Goal: Transaction & Acquisition: Purchase product/service

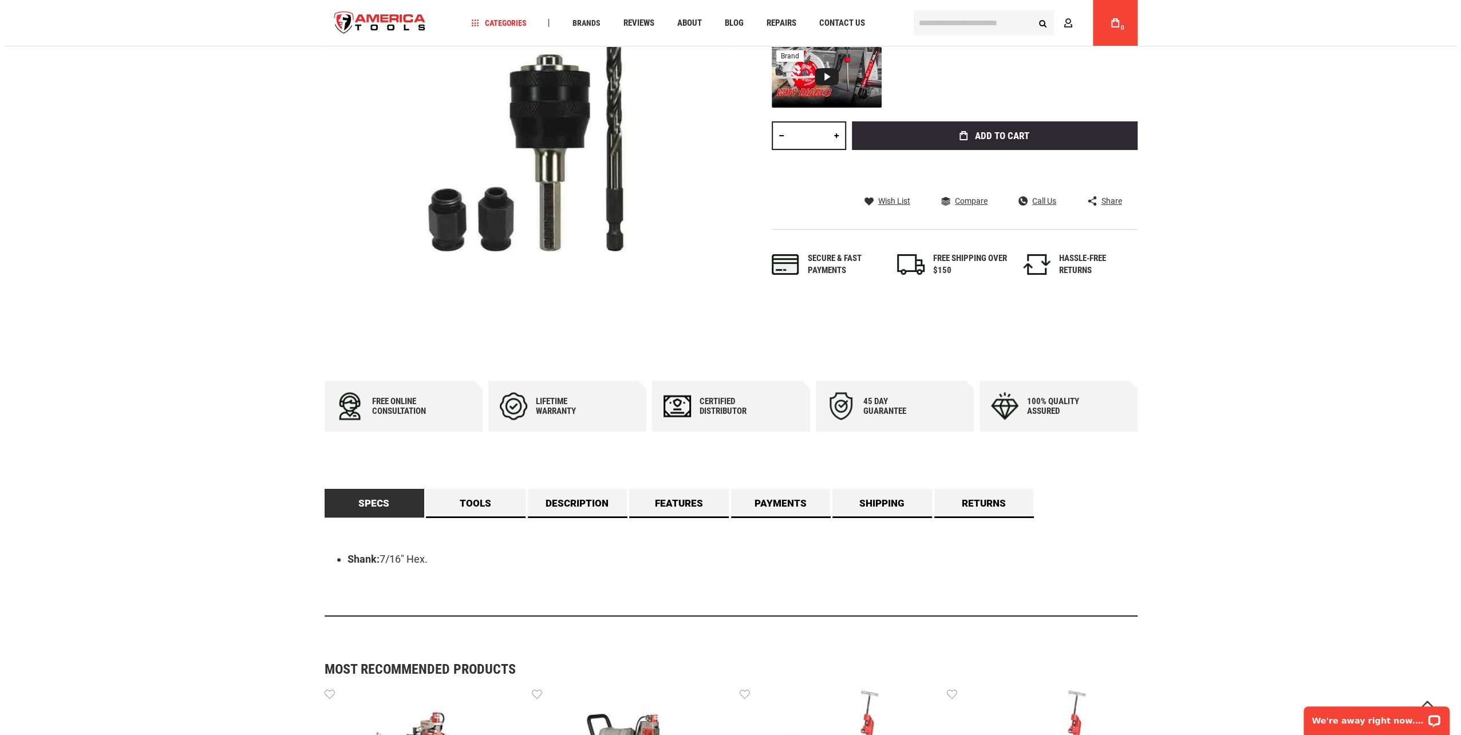
scroll to position [172, 0]
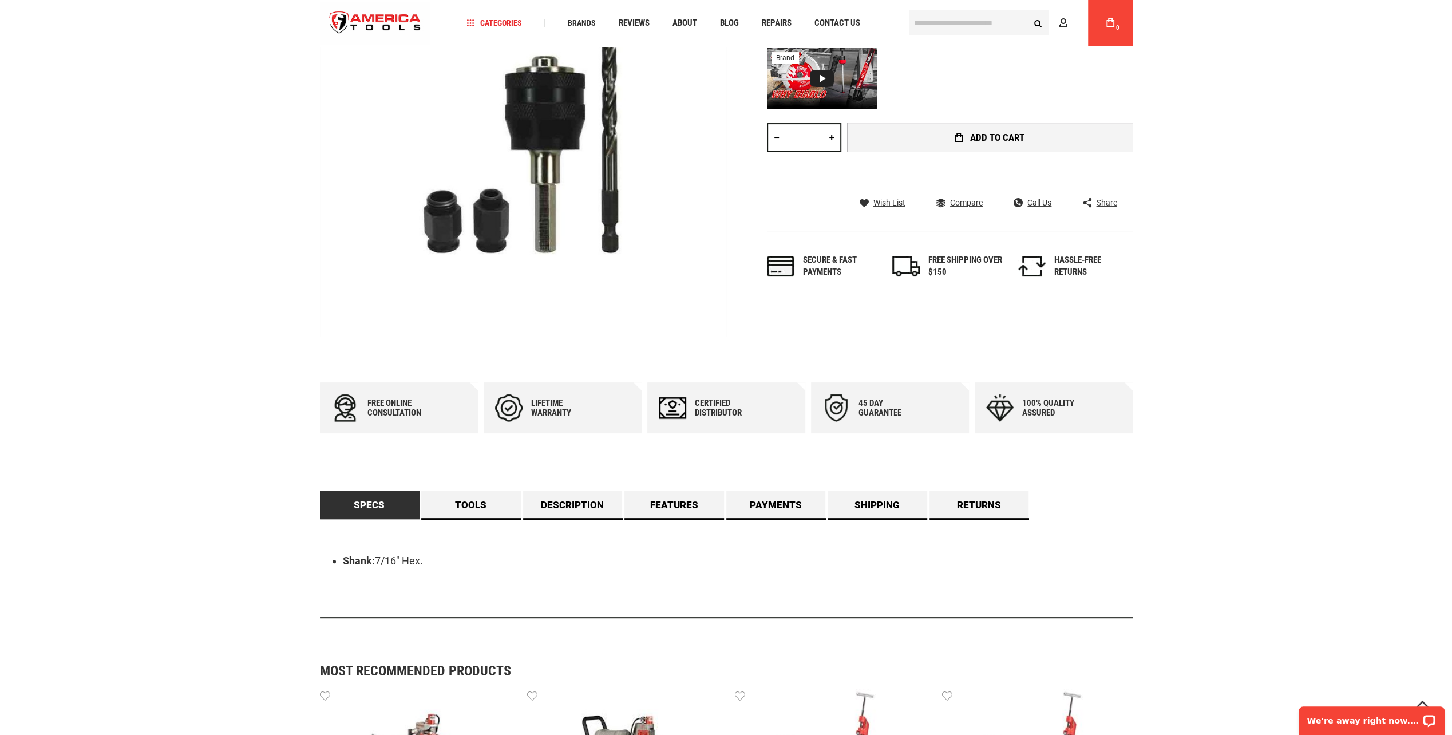
click at [1014, 135] on span "Add to Cart" at bounding box center [997, 138] width 54 height 10
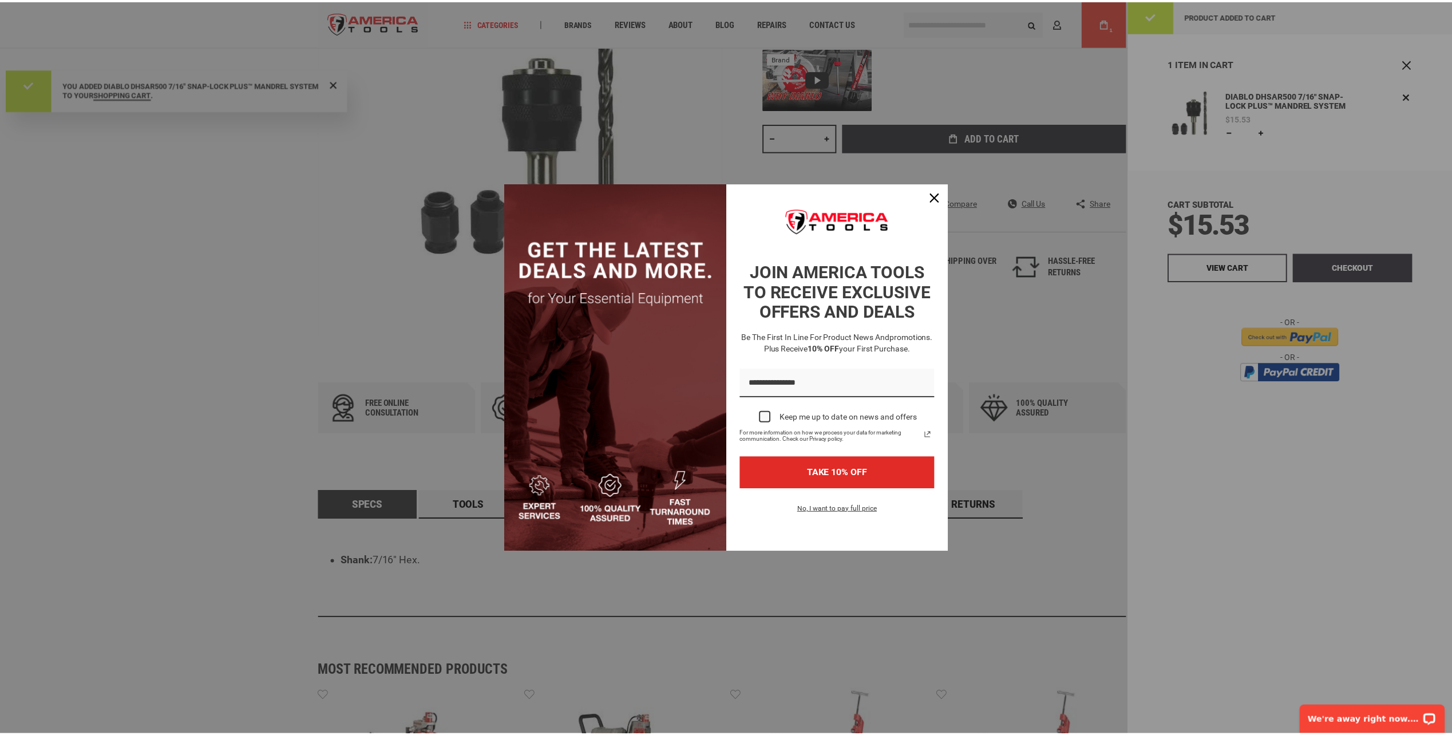
scroll to position [0, 0]
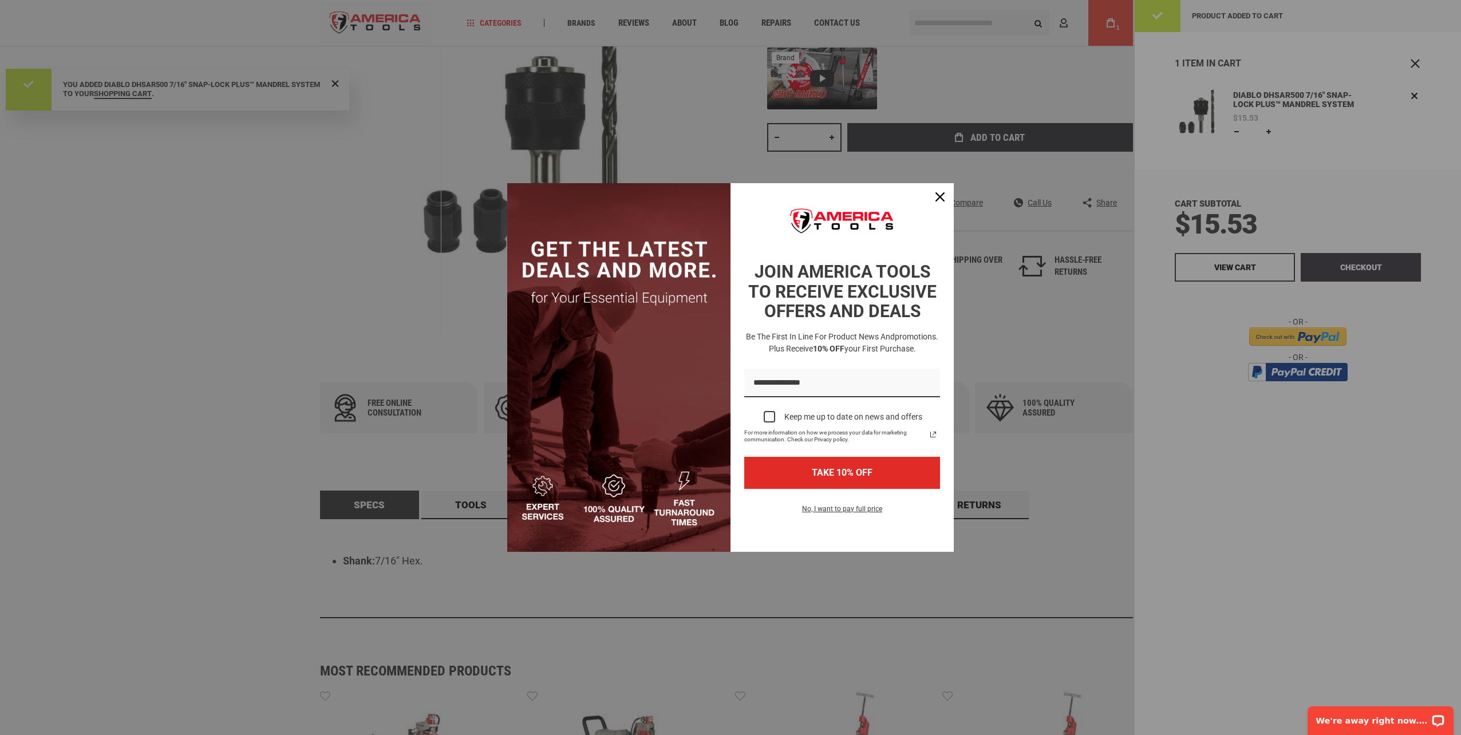
click at [45, 408] on div "Marketing offer form" at bounding box center [730, 367] width 1461 height 735
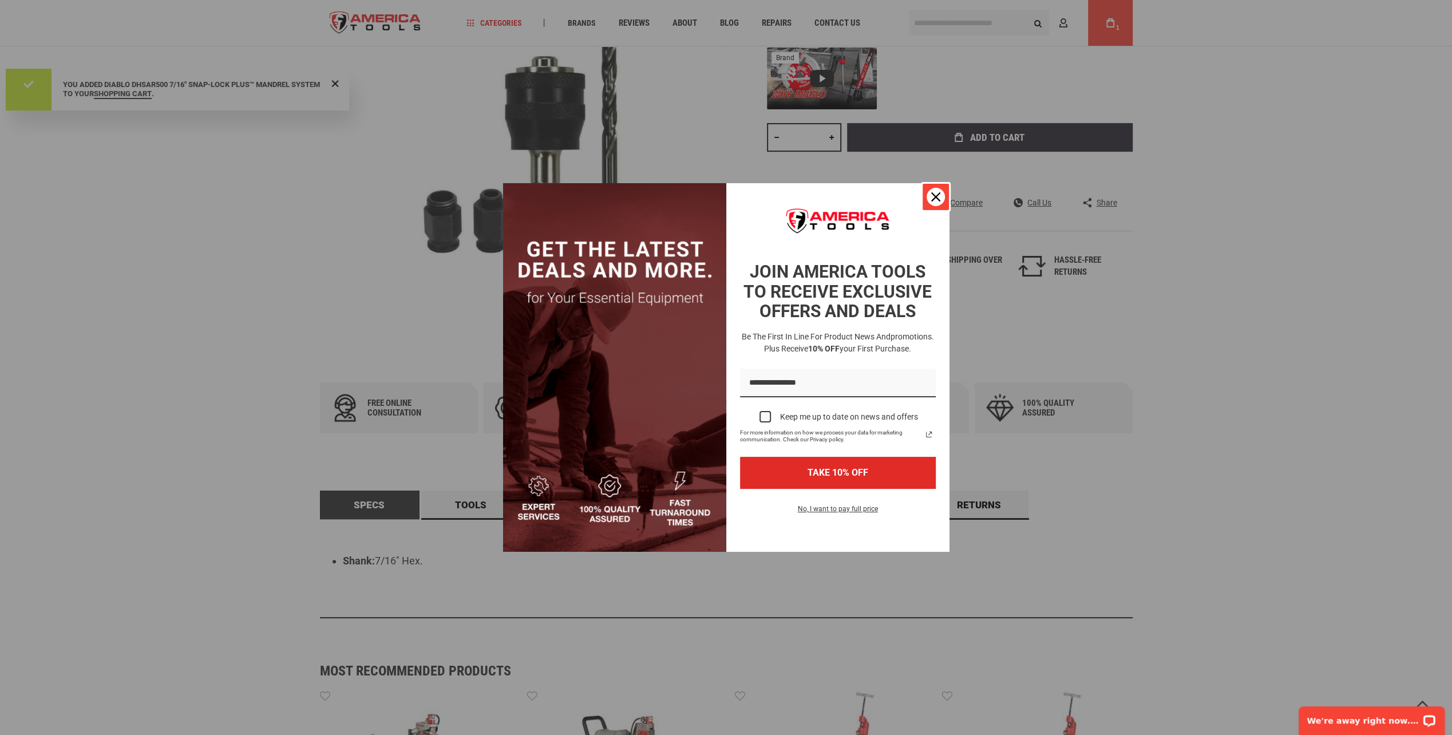
click at [938, 199] on icon "close icon" at bounding box center [935, 196] width 9 height 9
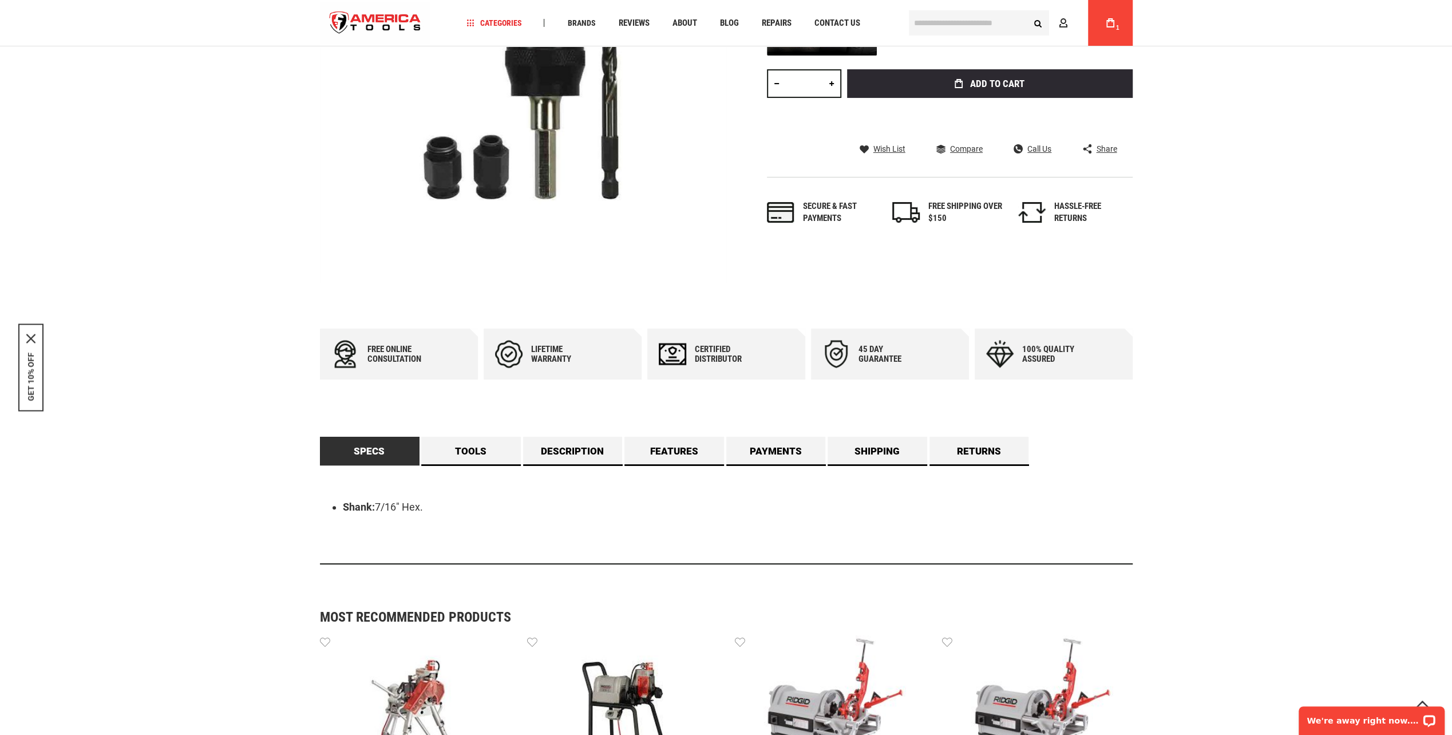
scroll to position [127, 0]
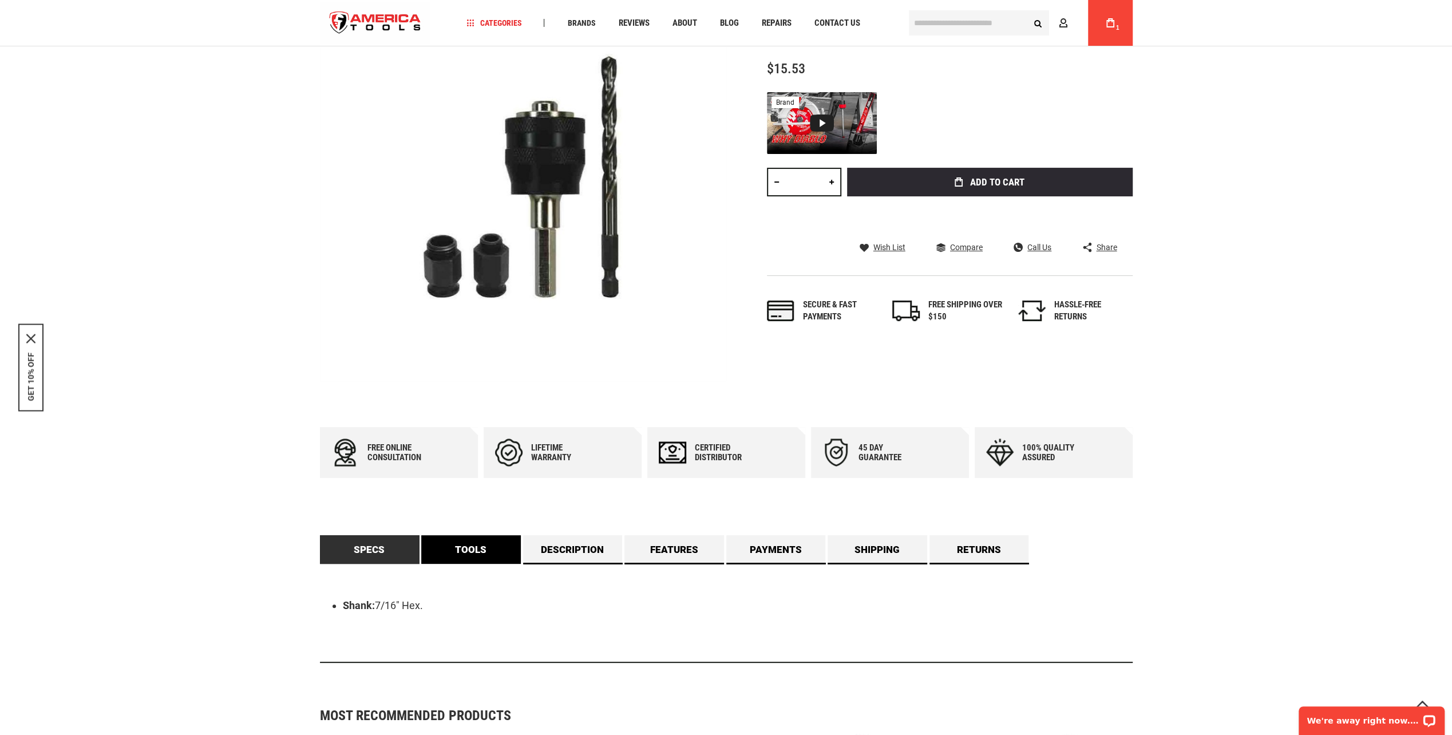
click at [479, 543] on link "Tools" at bounding box center [471, 549] width 100 height 29
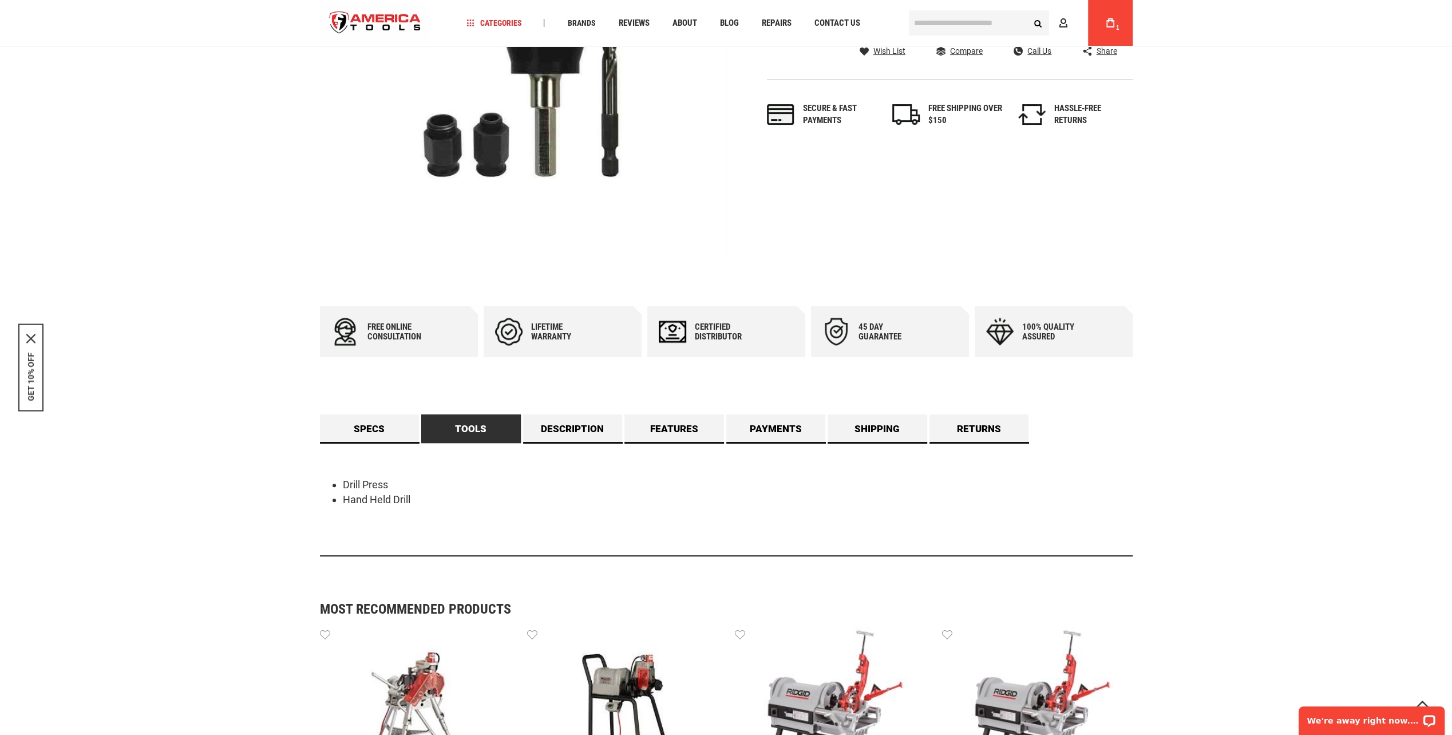
scroll to position [356, 0]
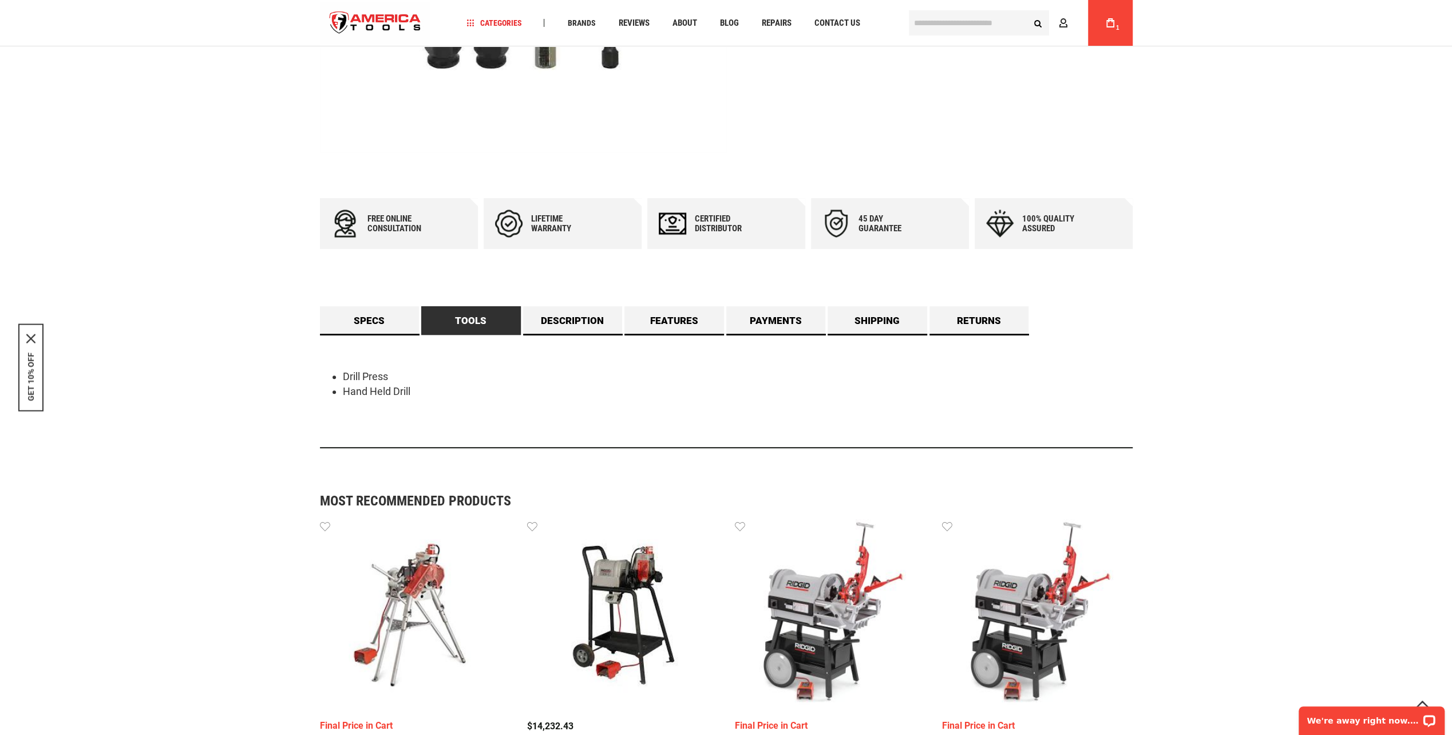
click at [418, 573] on img at bounding box center [415, 614] width 191 height 191
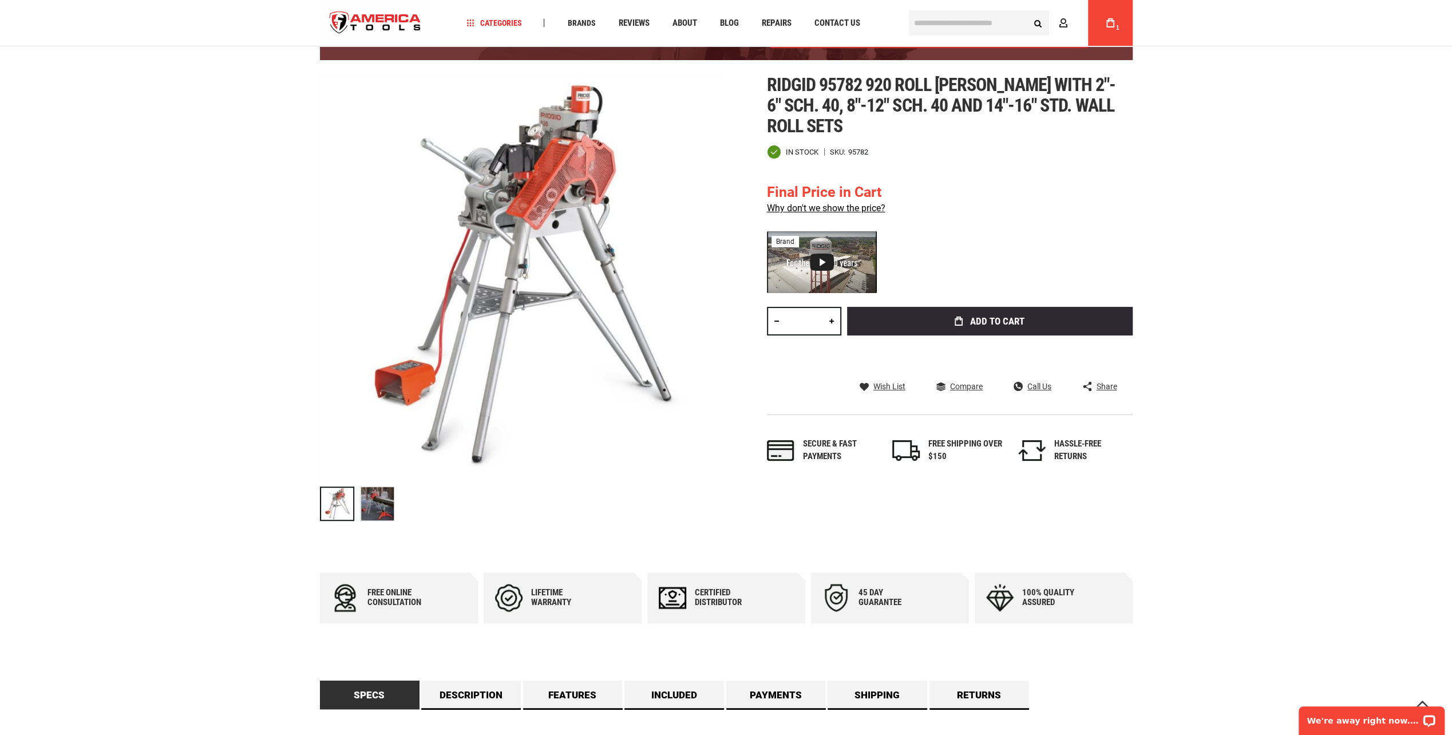
scroll to position [172, 0]
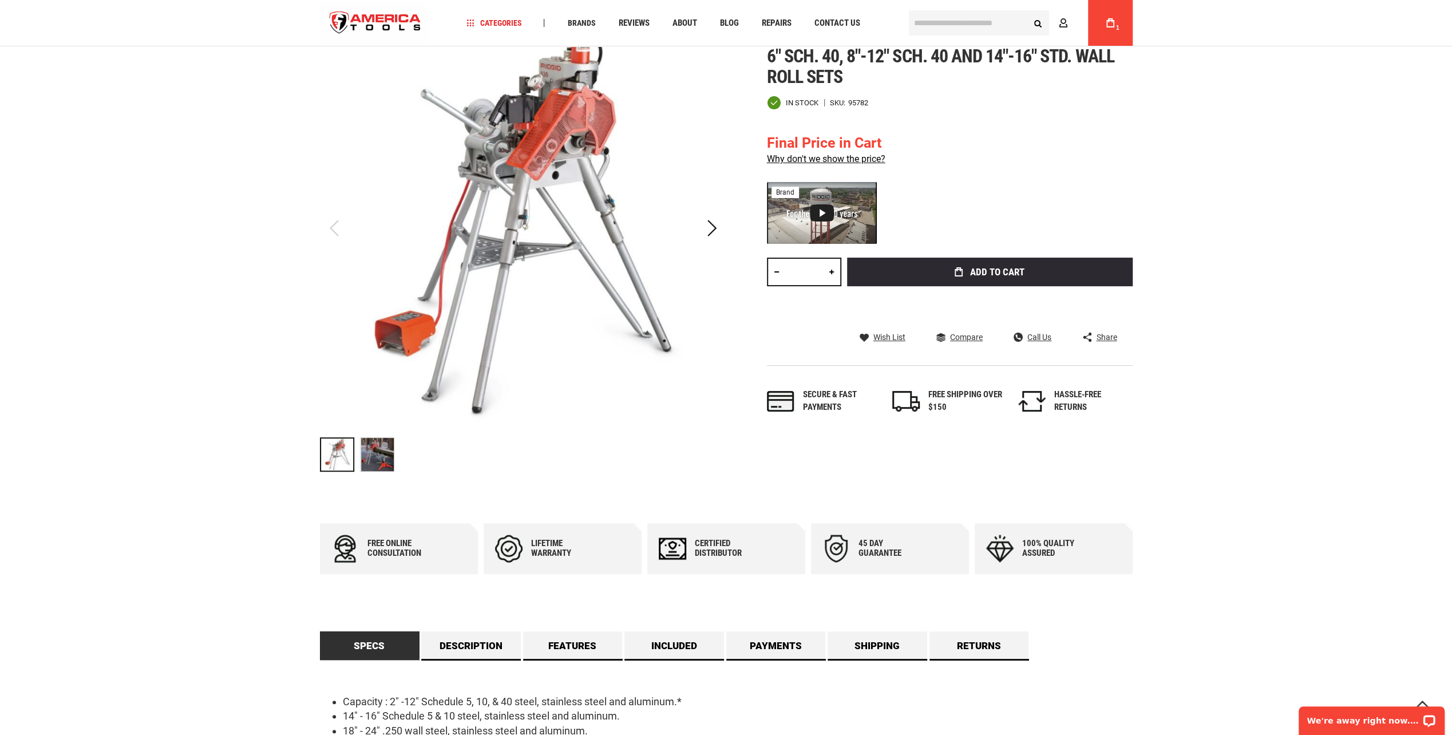
click at [388, 463] on img at bounding box center [377, 454] width 33 height 33
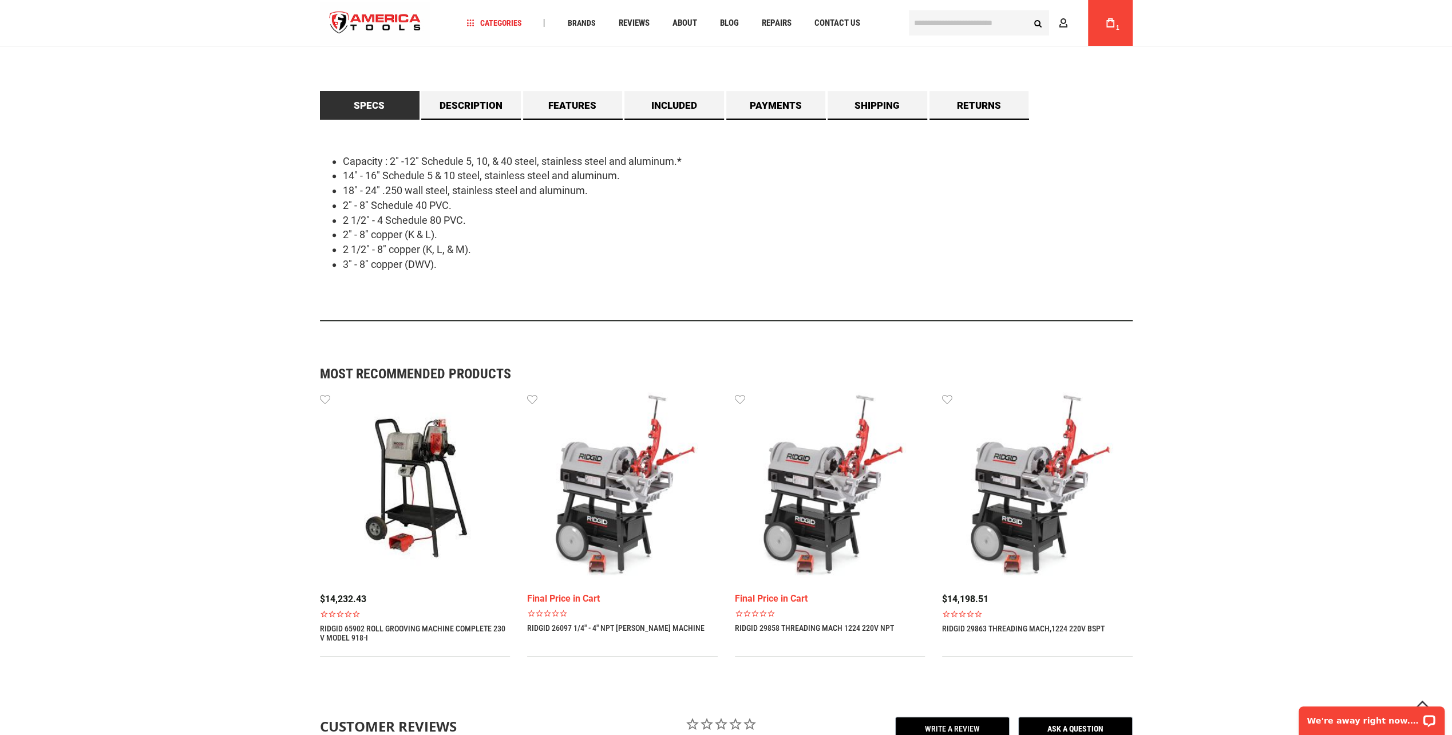
scroll to position [744, 0]
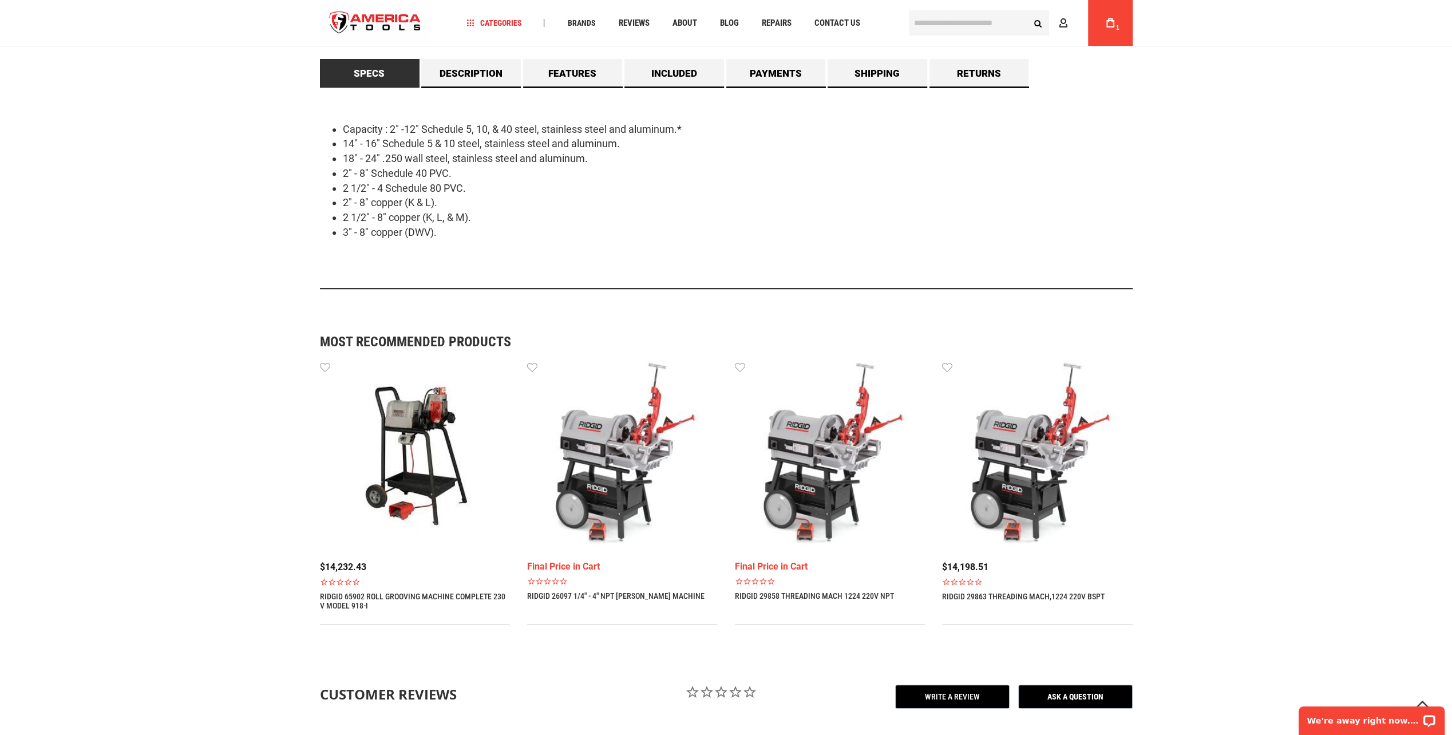
click at [656, 594] on link "RIDGID 26097 1/4" - 4" NPT [PERSON_NAME] MACHINE" at bounding box center [615, 595] width 177 height 9
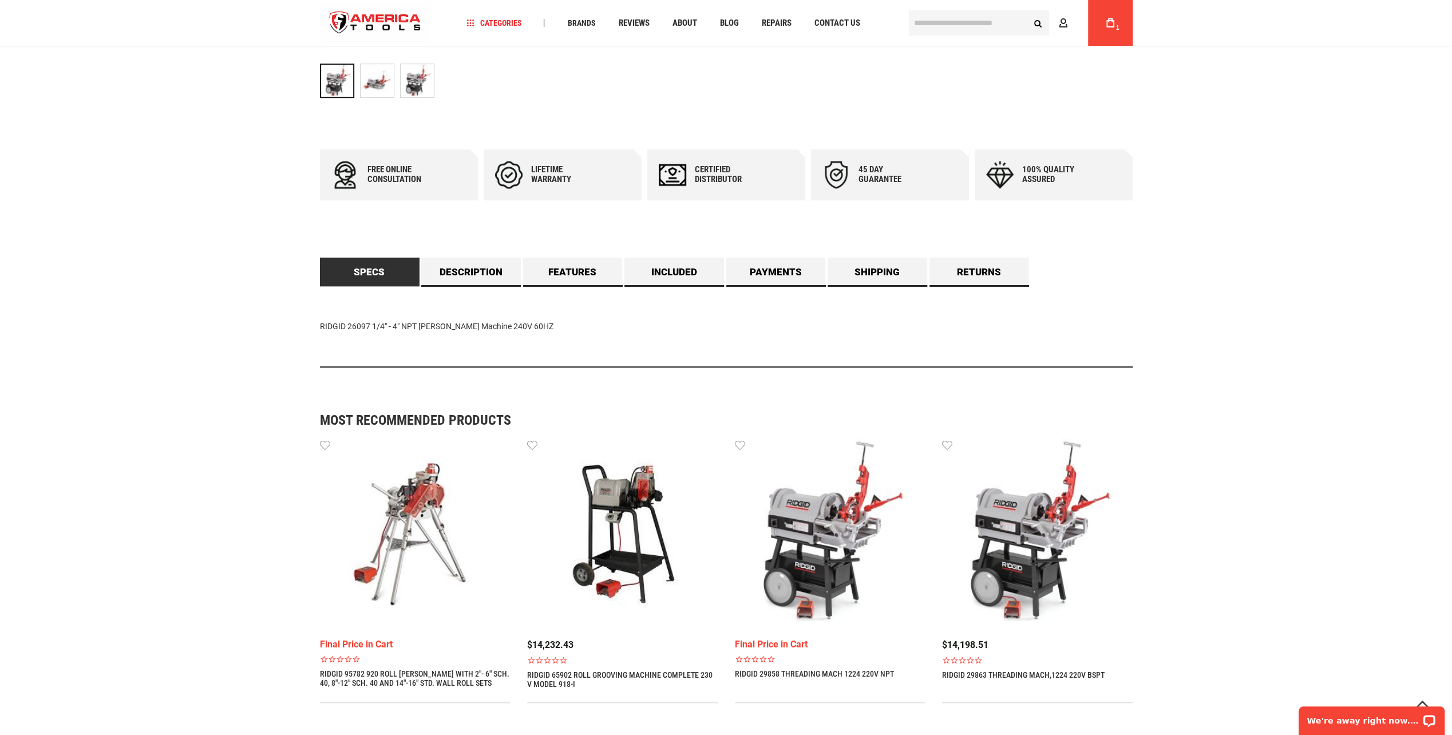
scroll to position [573, 0]
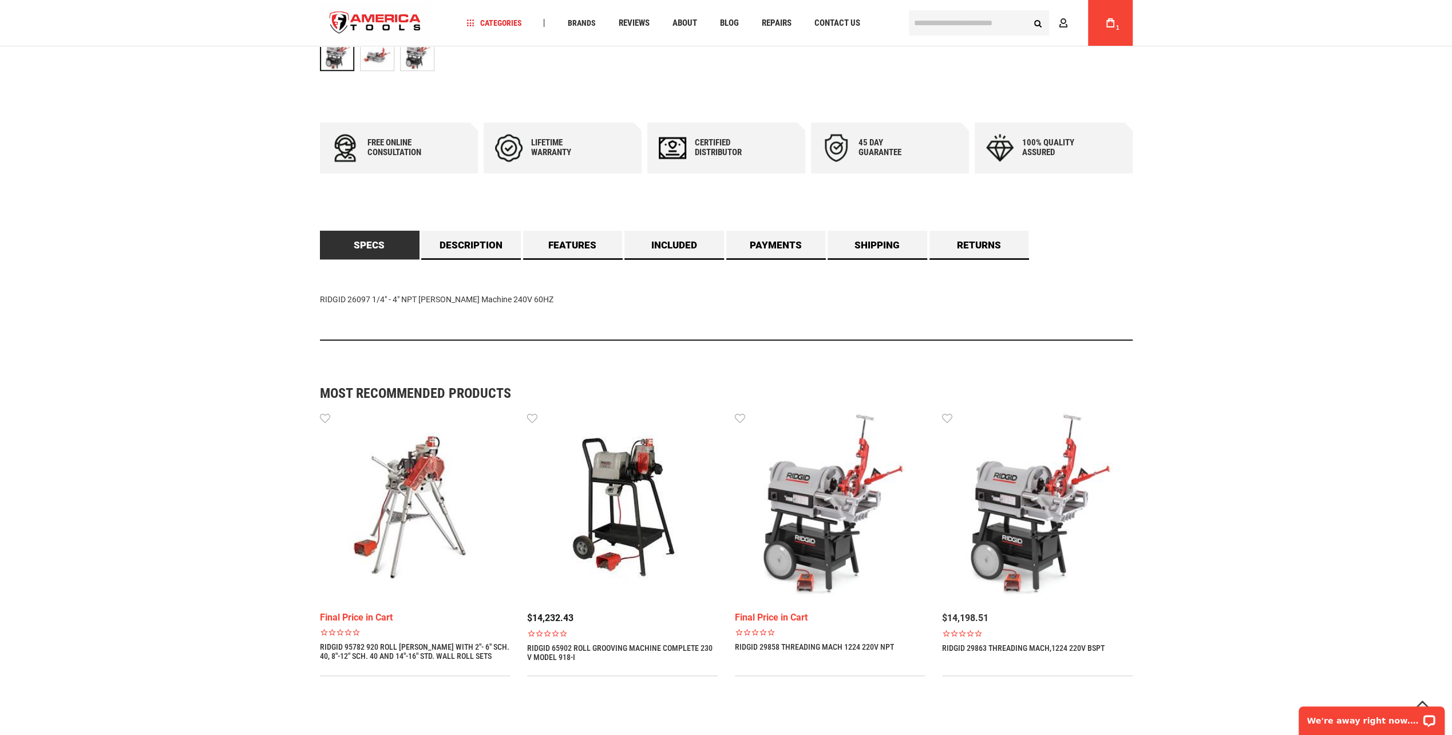
click at [1020, 503] on img at bounding box center [1037, 507] width 191 height 191
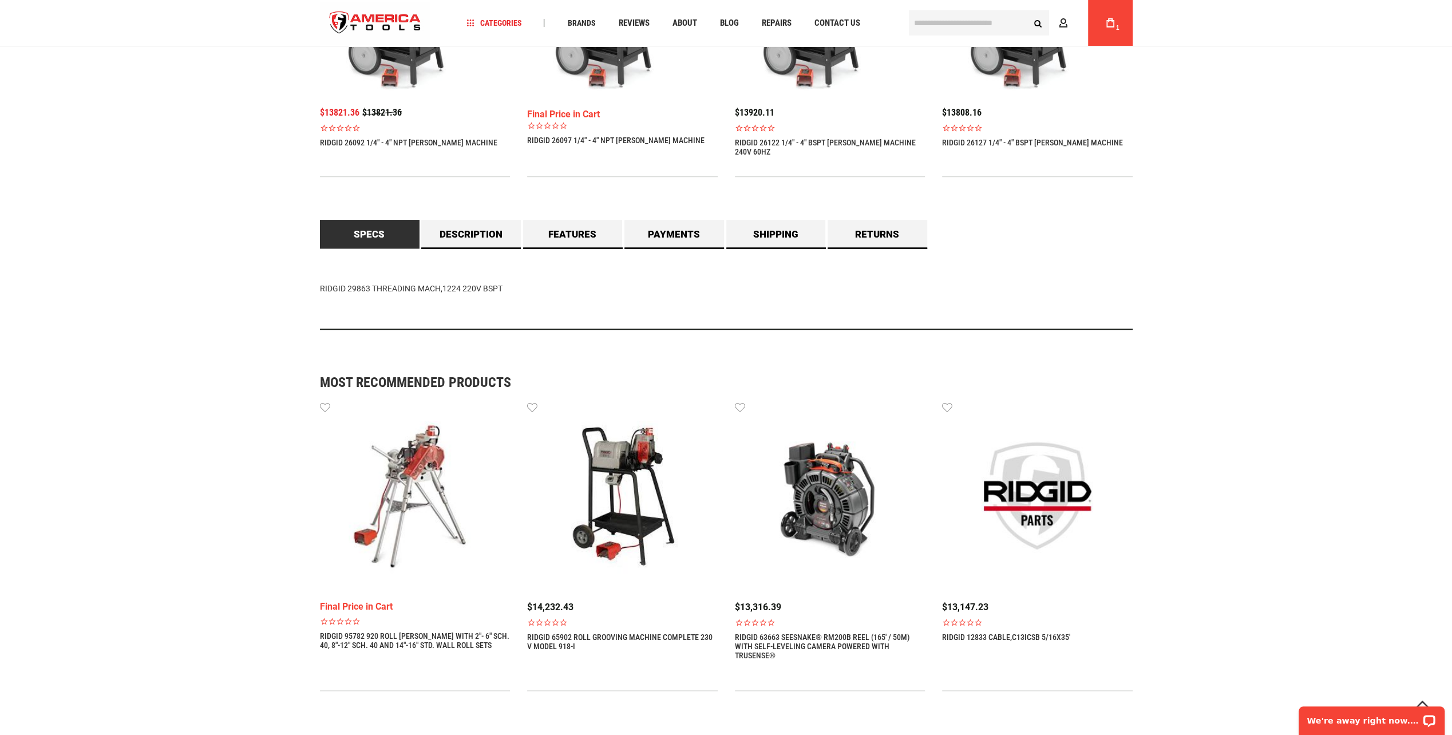
scroll to position [973, 0]
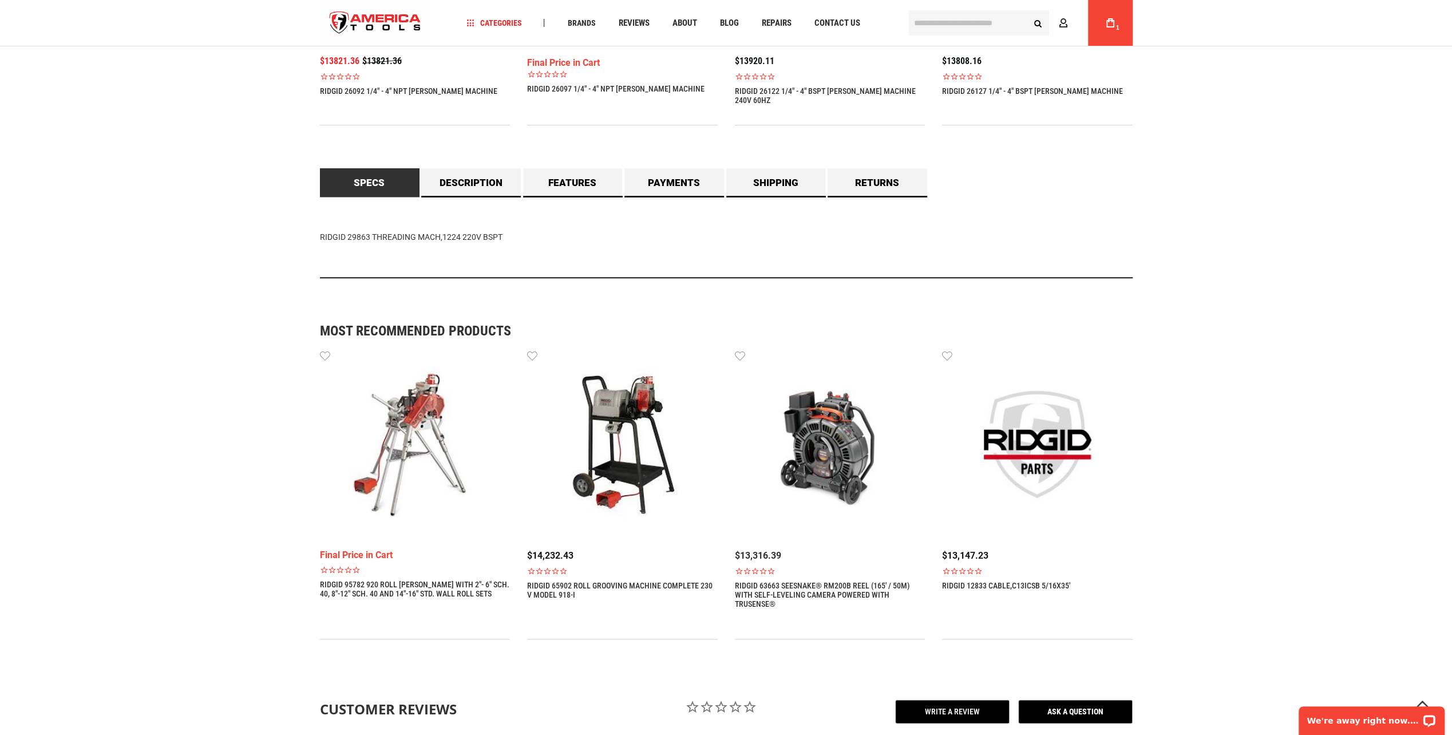
click at [820, 592] on link "RIDGID 63663 SEESNAKE® RM200B REEL (165' / 50M) WITH SELF-LEVELING CAMERA POWER…" at bounding box center [830, 594] width 191 height 27
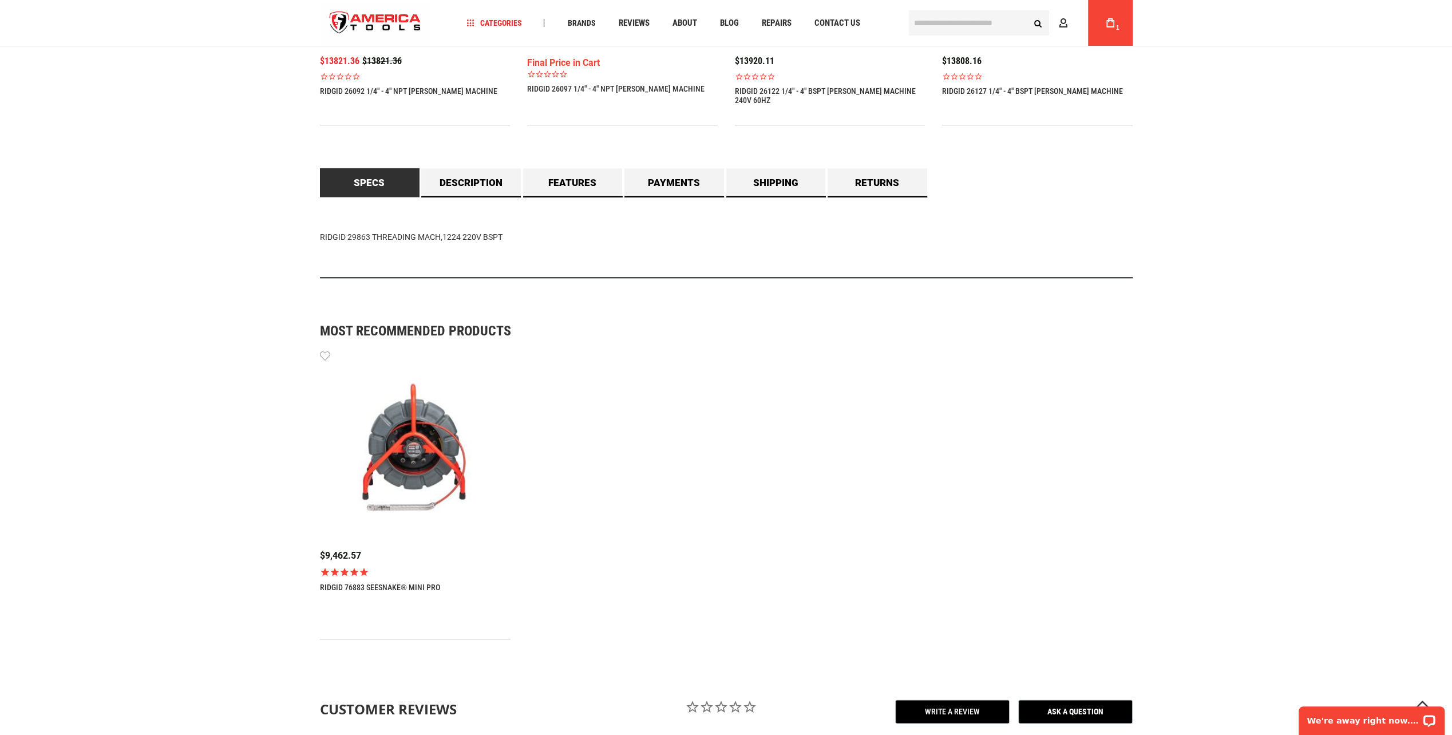
scroll to position [1139, 0]
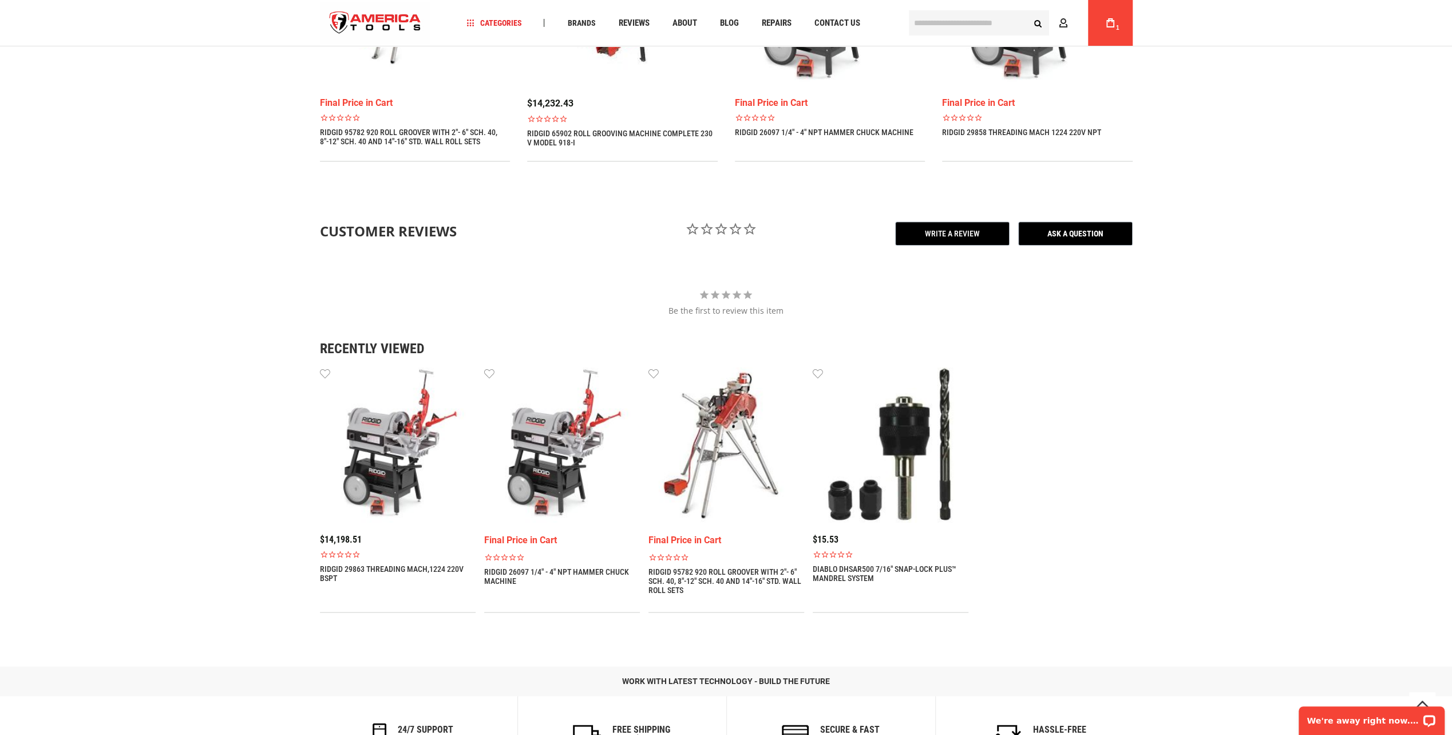
scroll to position [1374, 0]
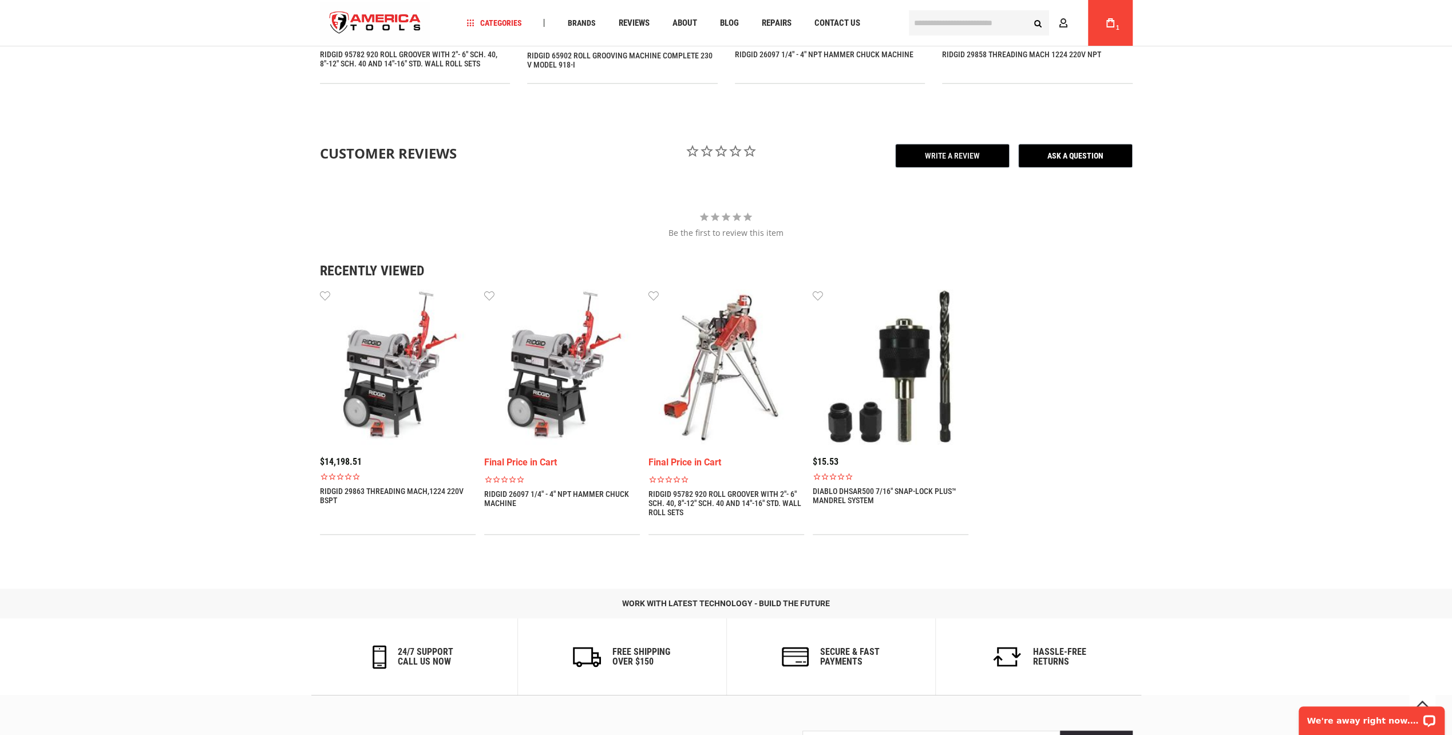
click at [851, 503] on link "DIABLO DHSAR500 7/16" SNAP-LOCK PLUS™ MANDREL SYSTEM" at bounding box center [891, 496] width 156 height 18
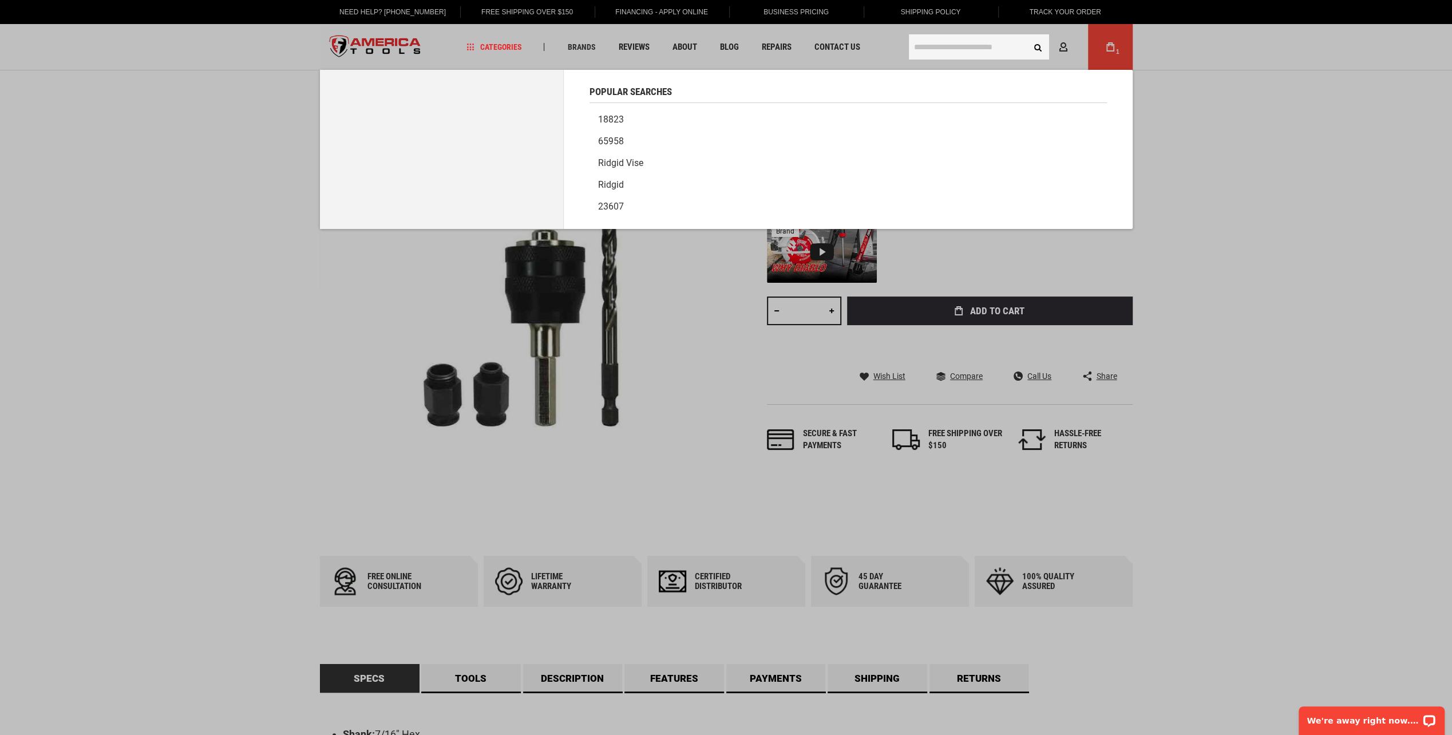
click at [926, 50] on input "text" at bounding box center [979, 46] width 140 height 25
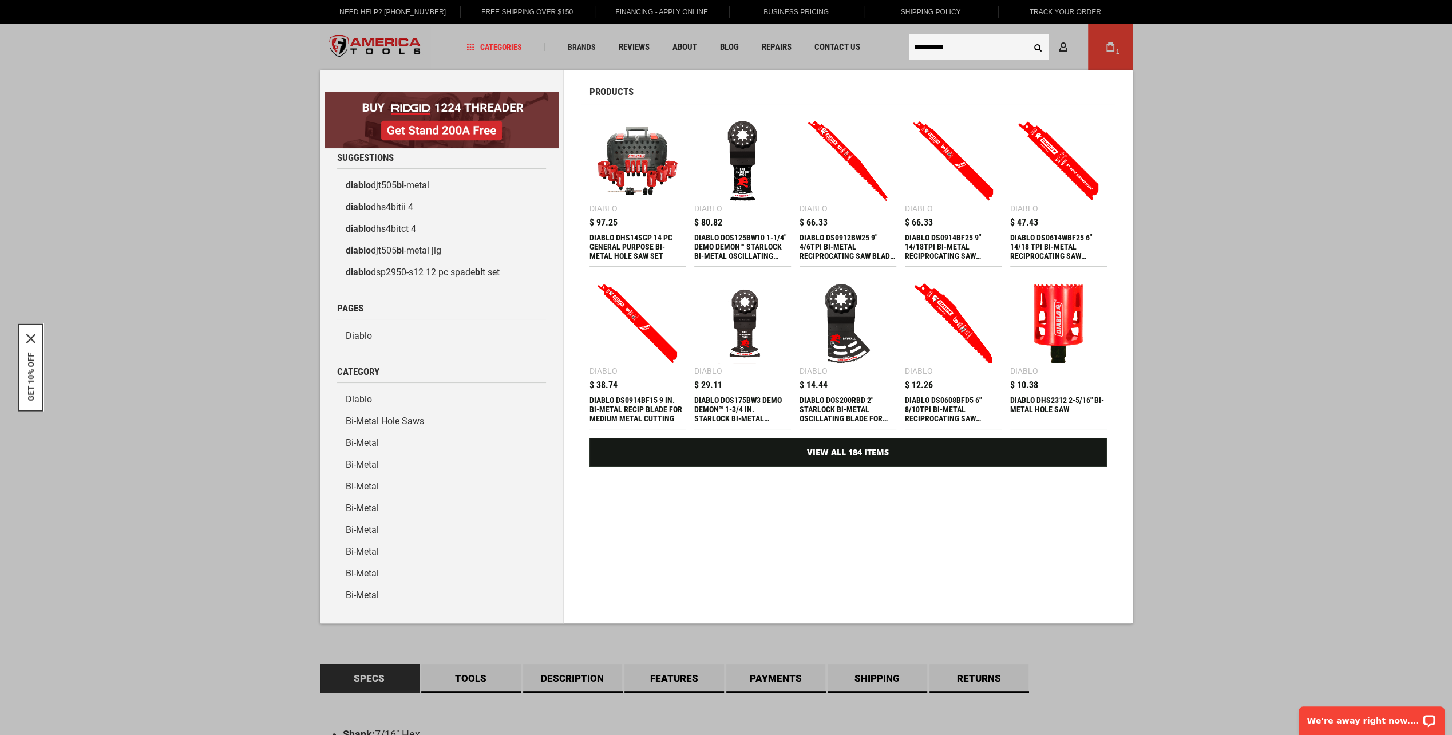
type input "**********"
click at [1028, 36] on button "Search" at bounding box center [1039, 47] width 22 height 22
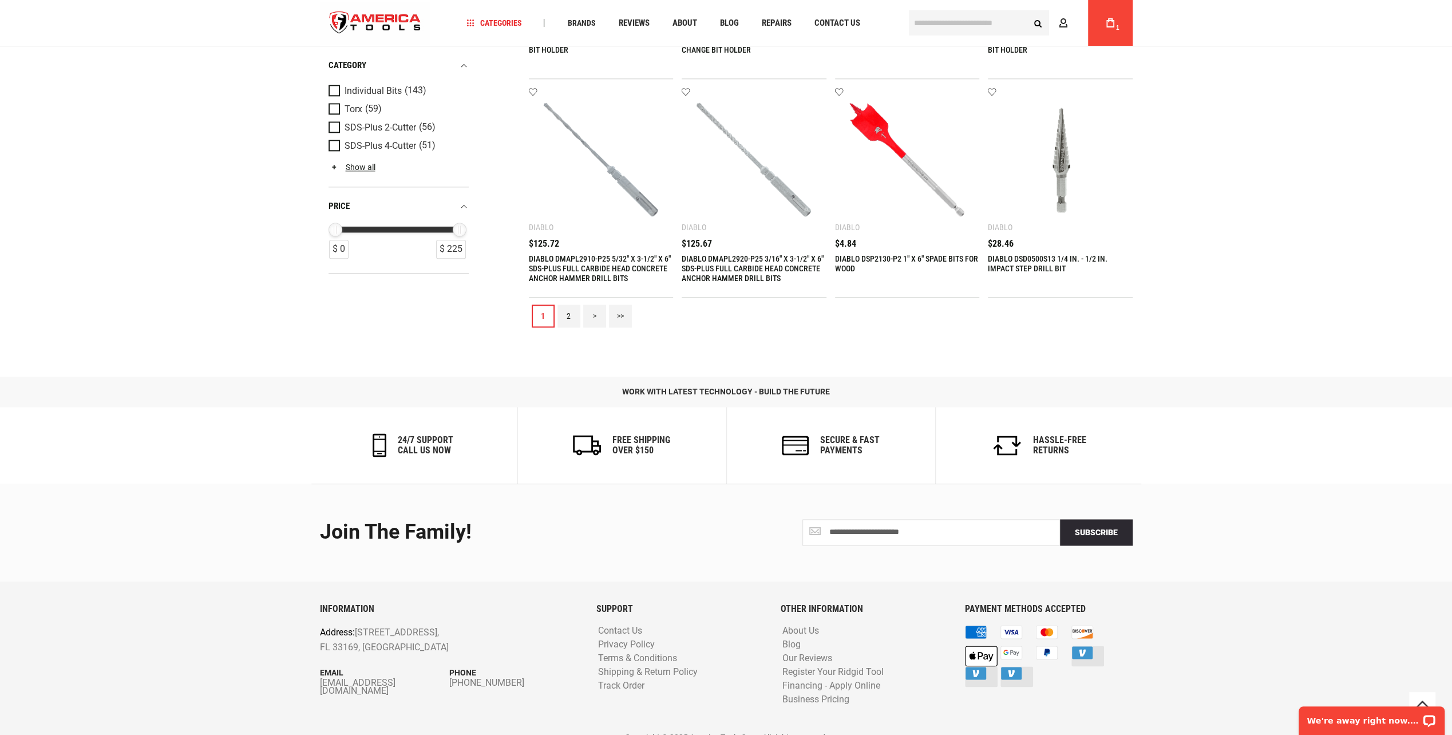
scroll to position [1348, 0]
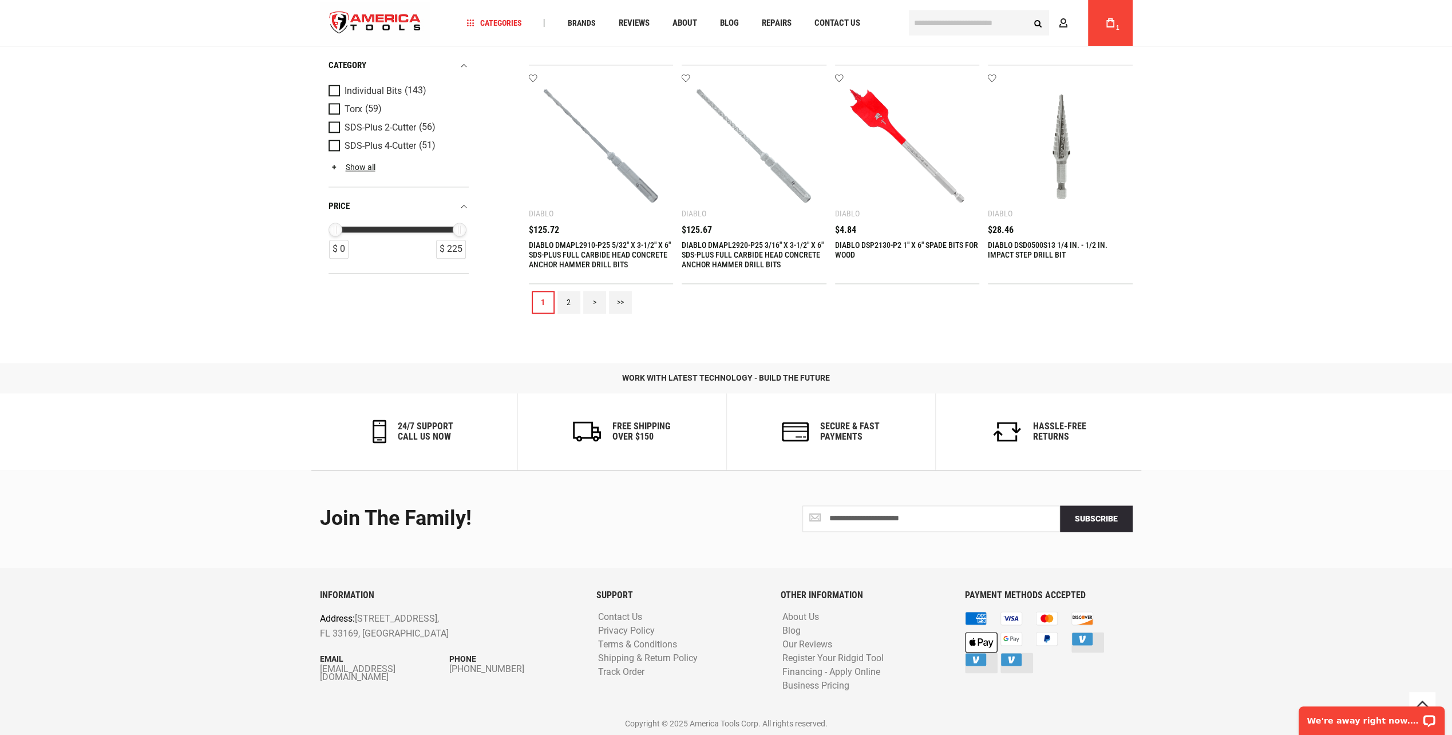
click at [574, 302] on link "2" at bounding box center [569, 302] width 23 height 23
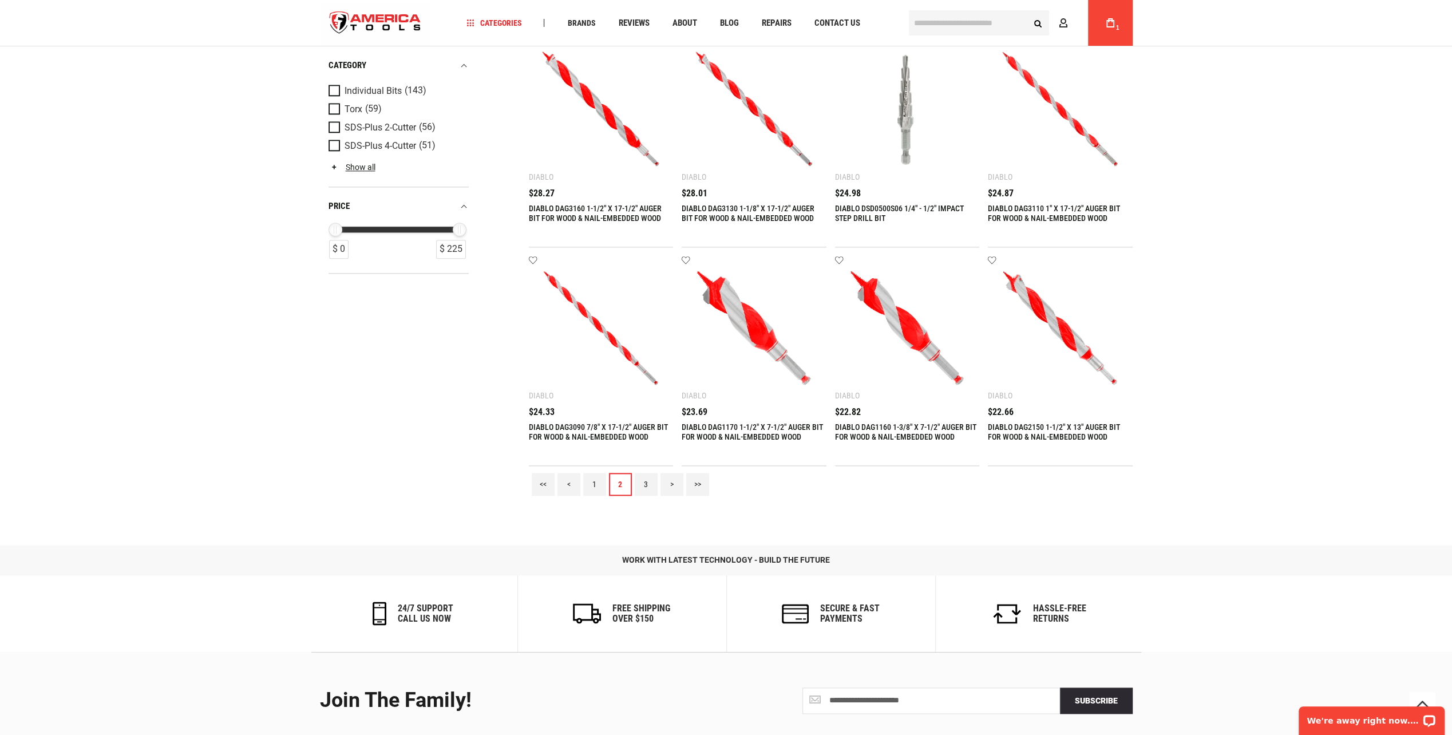
scroll to position [1202, 0]
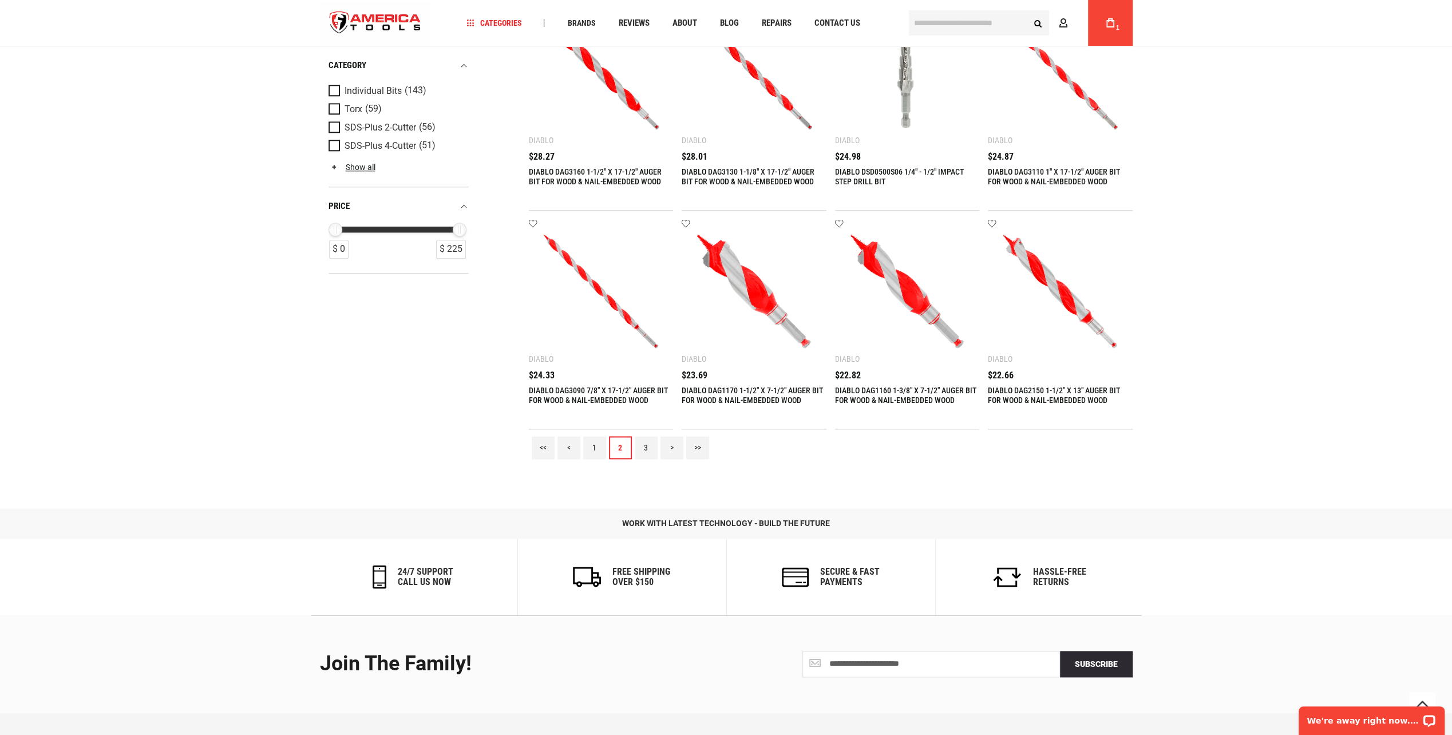
click at [645, 446] on link "3" at bounding box center [646, 447] width 23 height 23
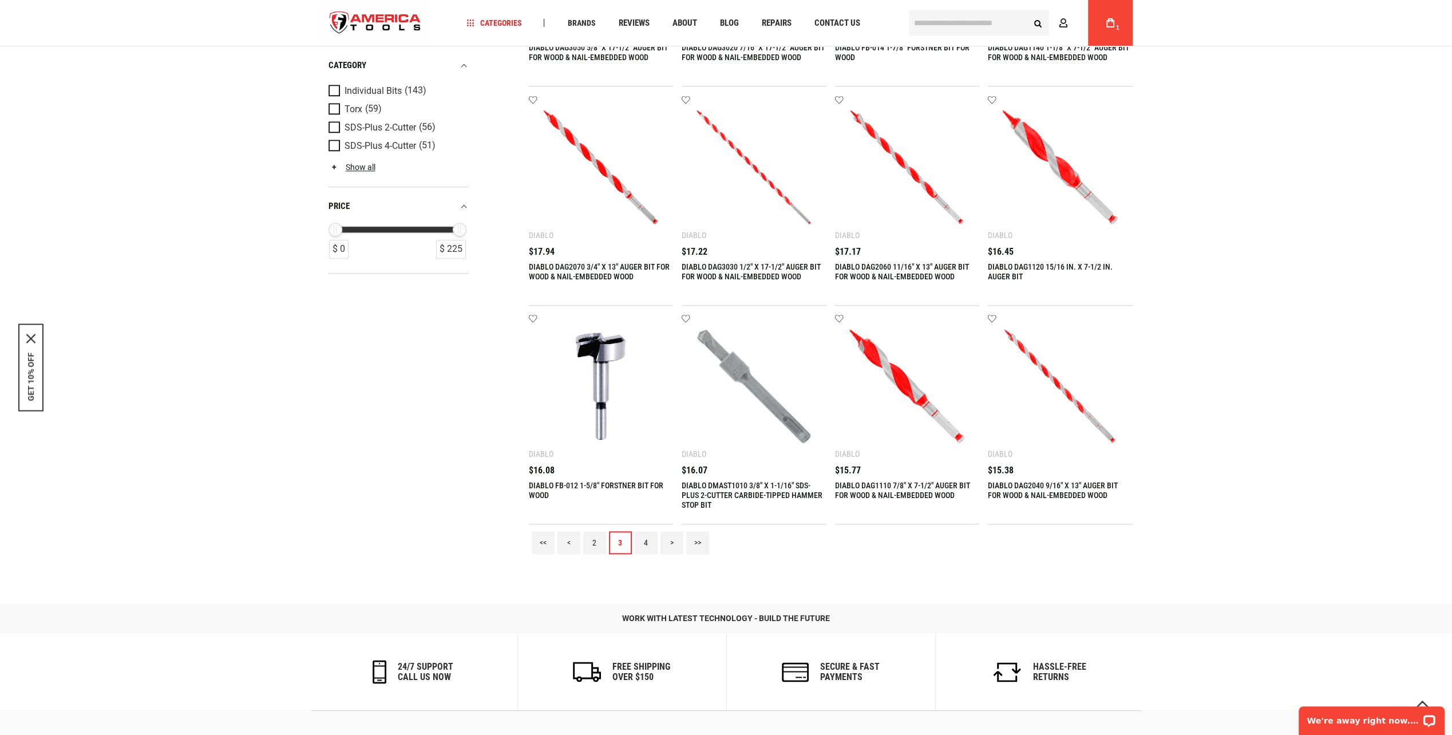
scroll to position [1145, 0]
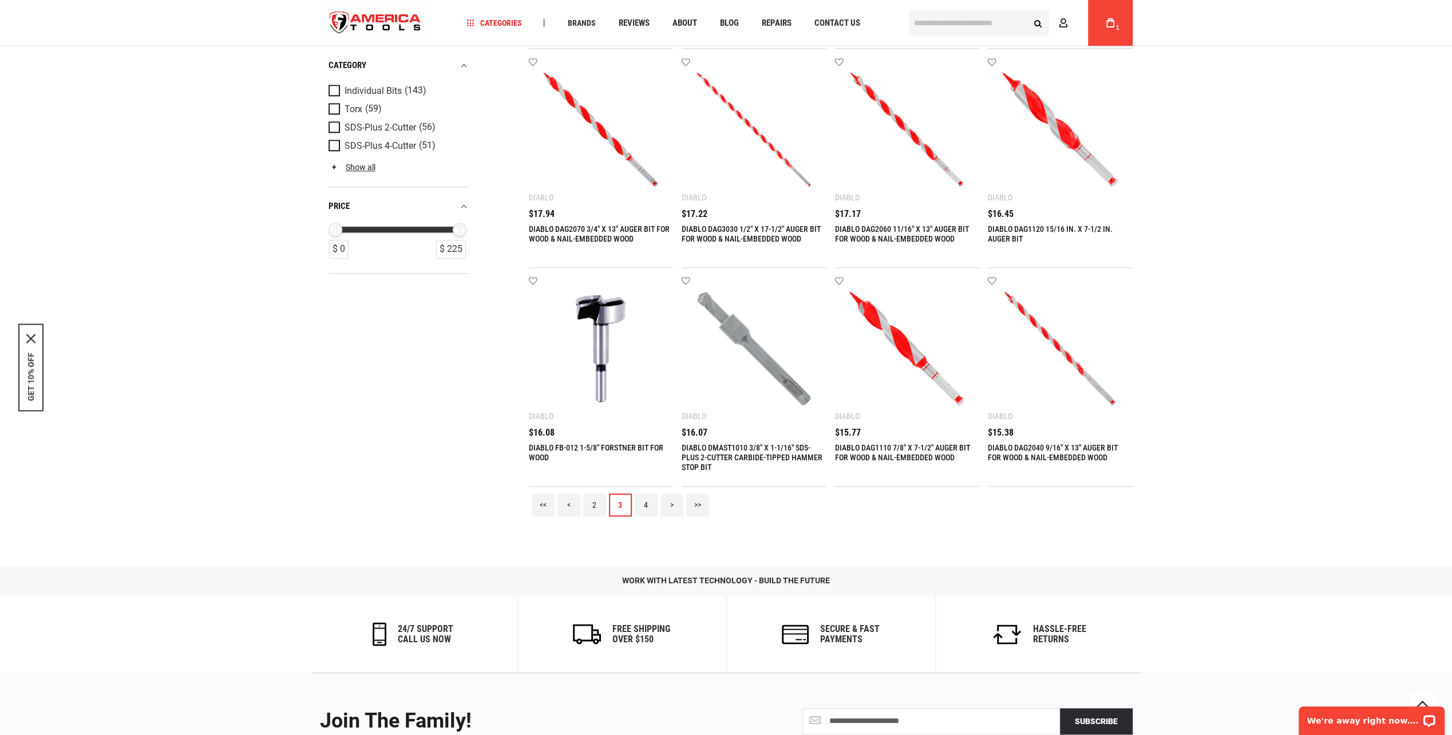
click at [643, 502] on link "4" at bounding box center [646, 505] width 23 height 23
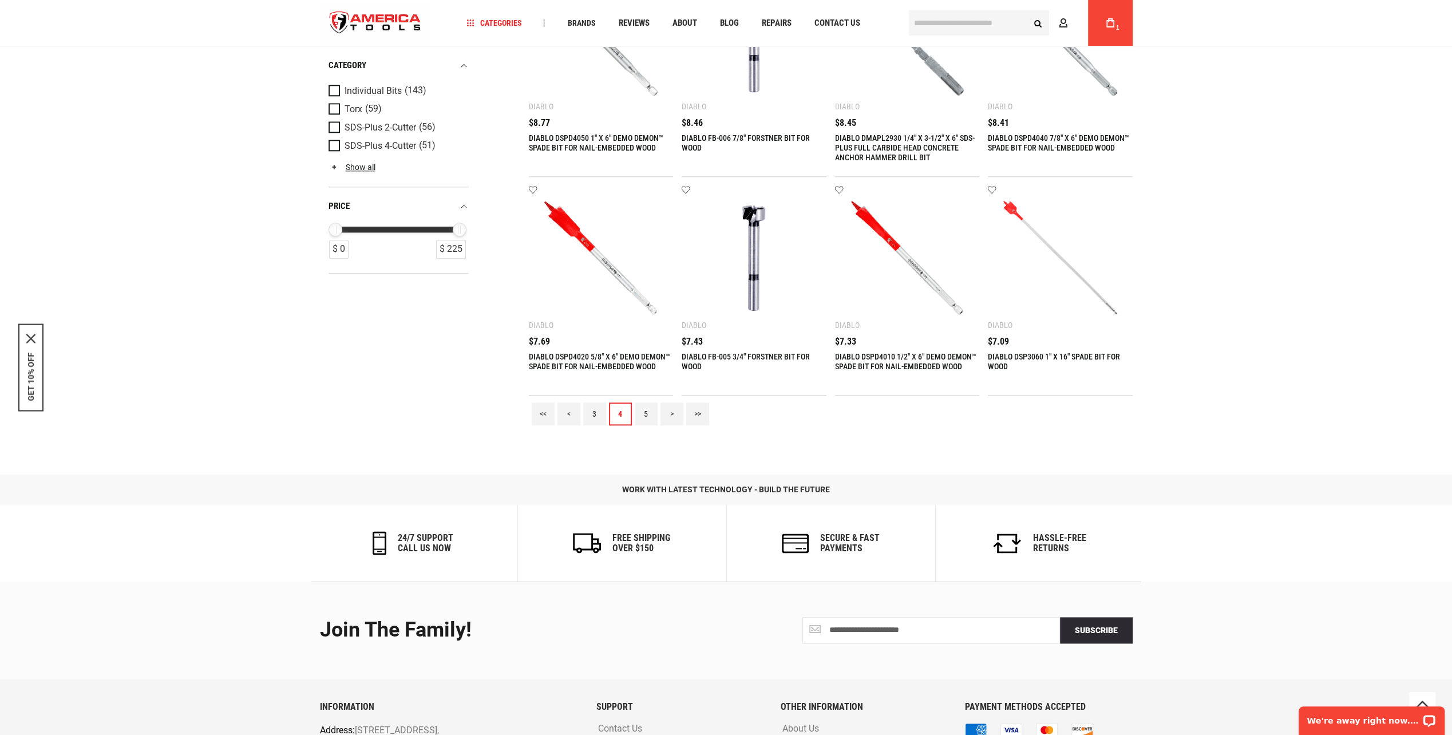
scroll to position [1260, 0]
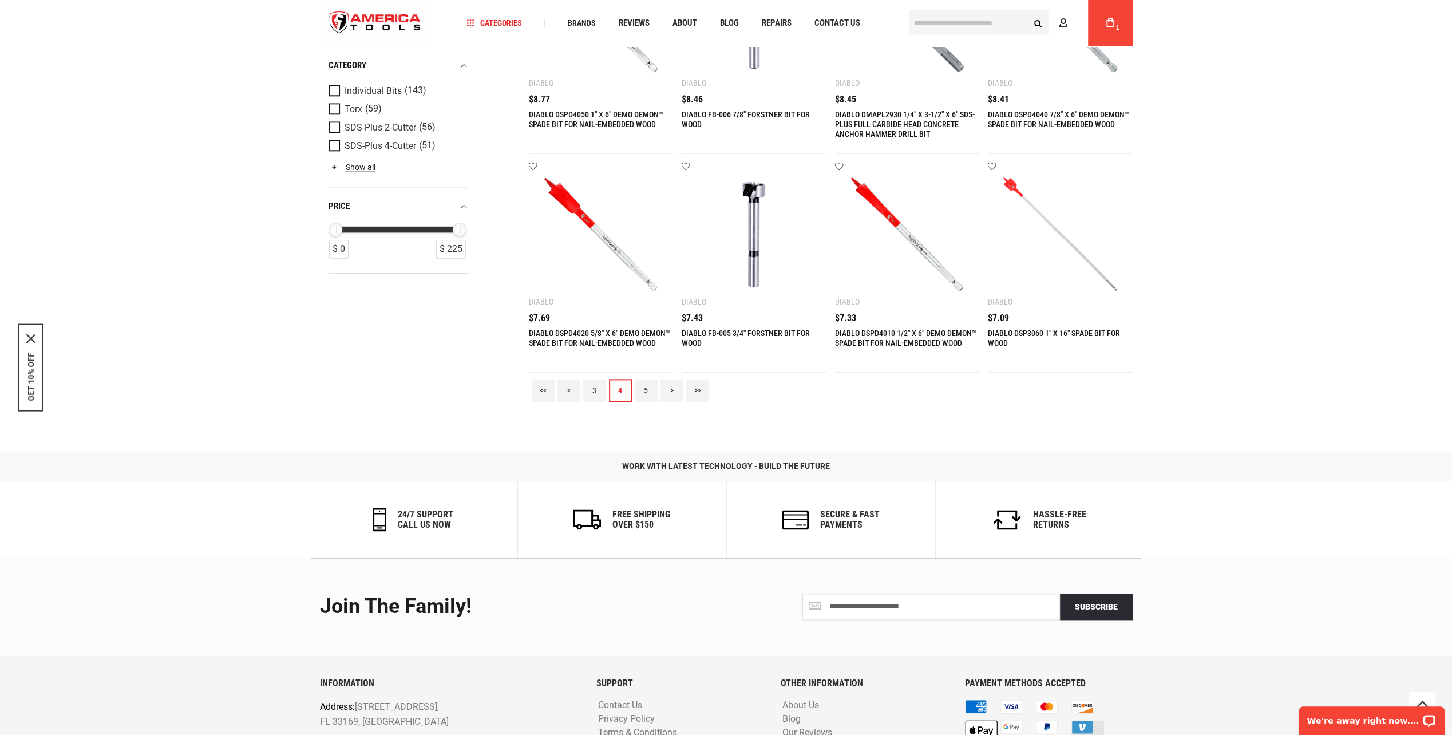
click at [646, 388] on link "5" at bounding box center [646, 390] width 23 height 23
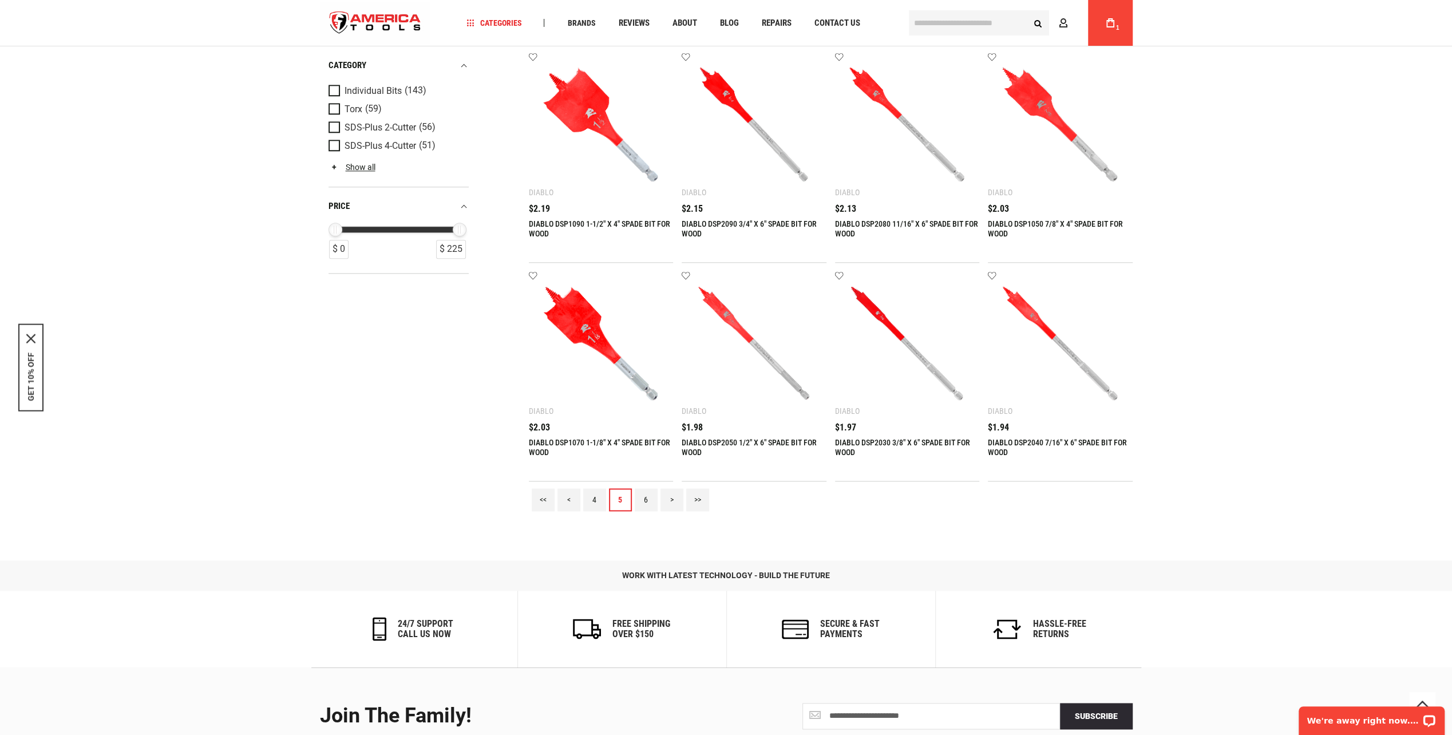
scroll to position [1202, 0]
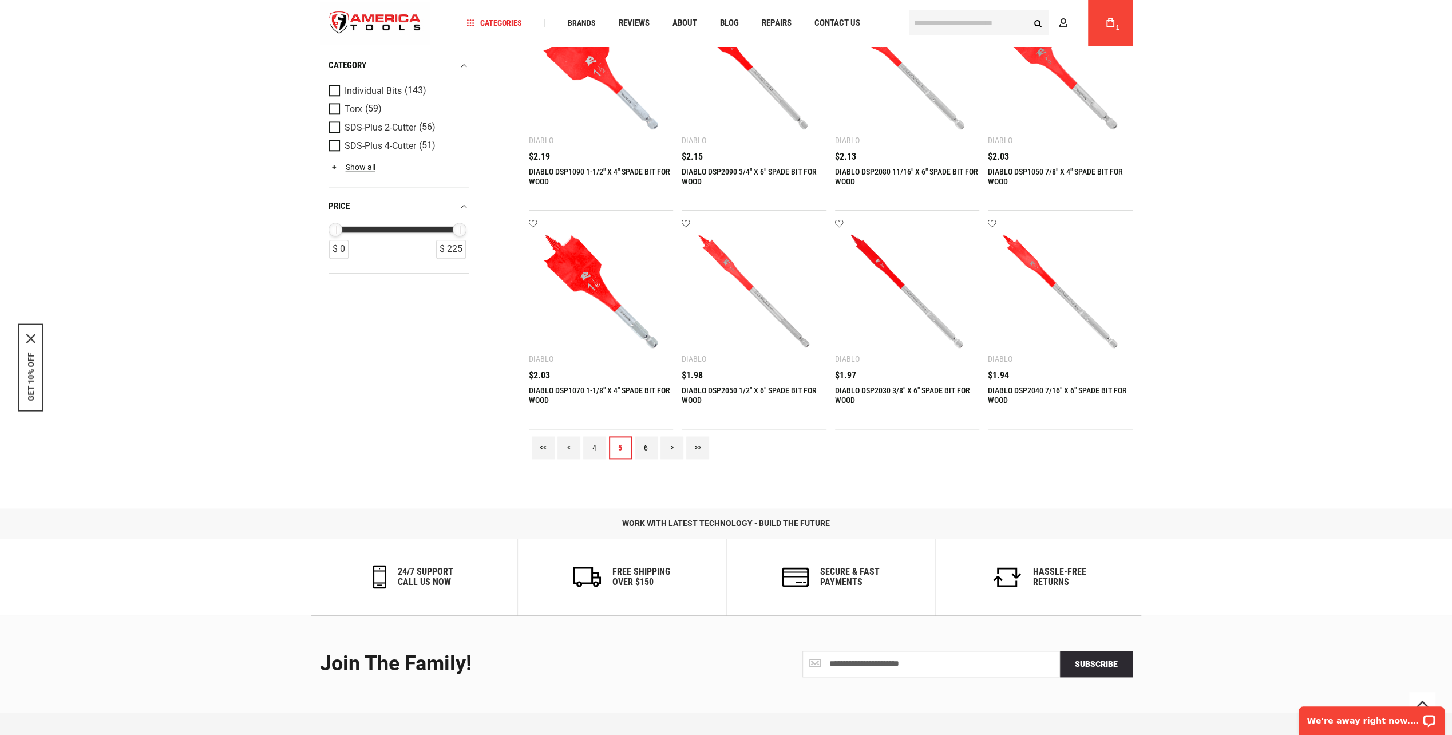
click at [648, 448] on link "6" at bounding box center [646, 447] width 23 height 23
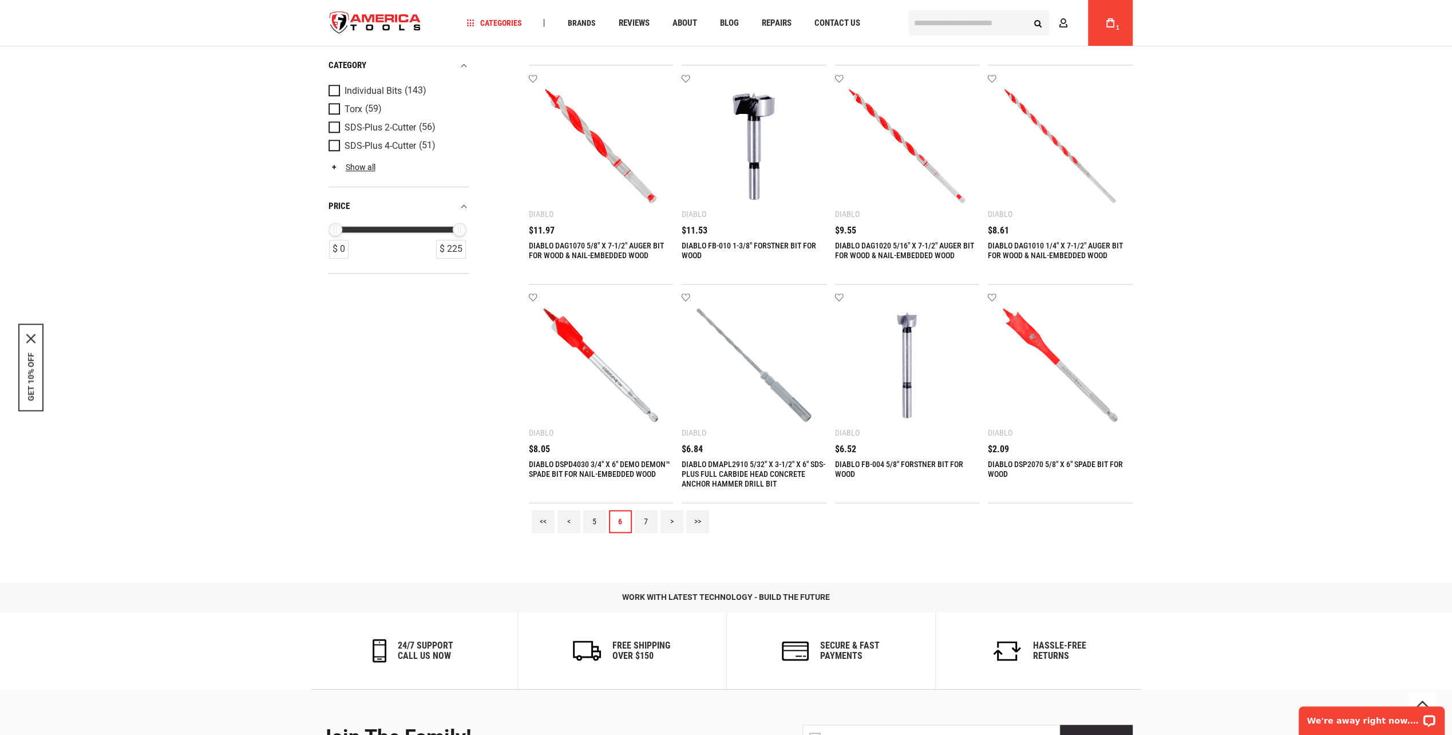
scroll to position [1145, 0]
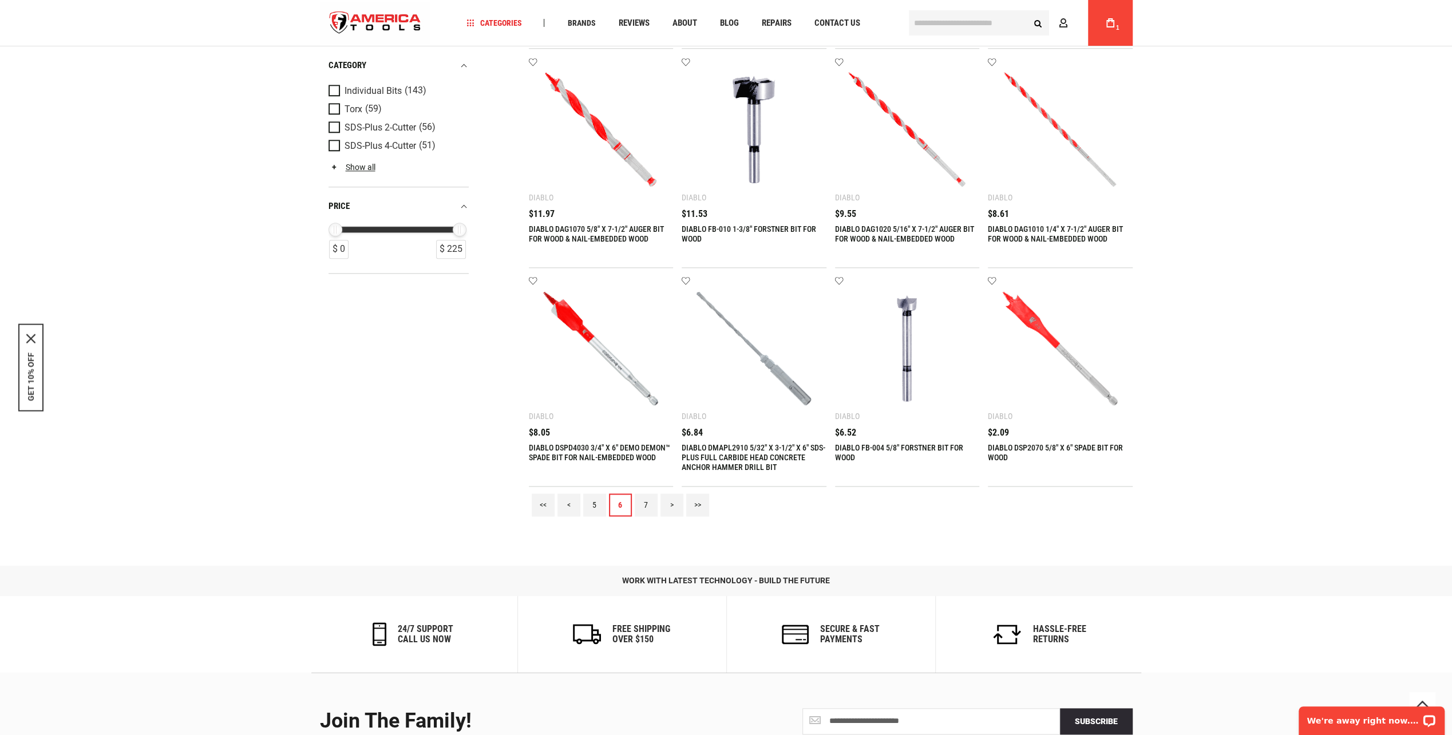
click at [645, 505] on link "7" at bounding box center [646, 505] width 23 height 23
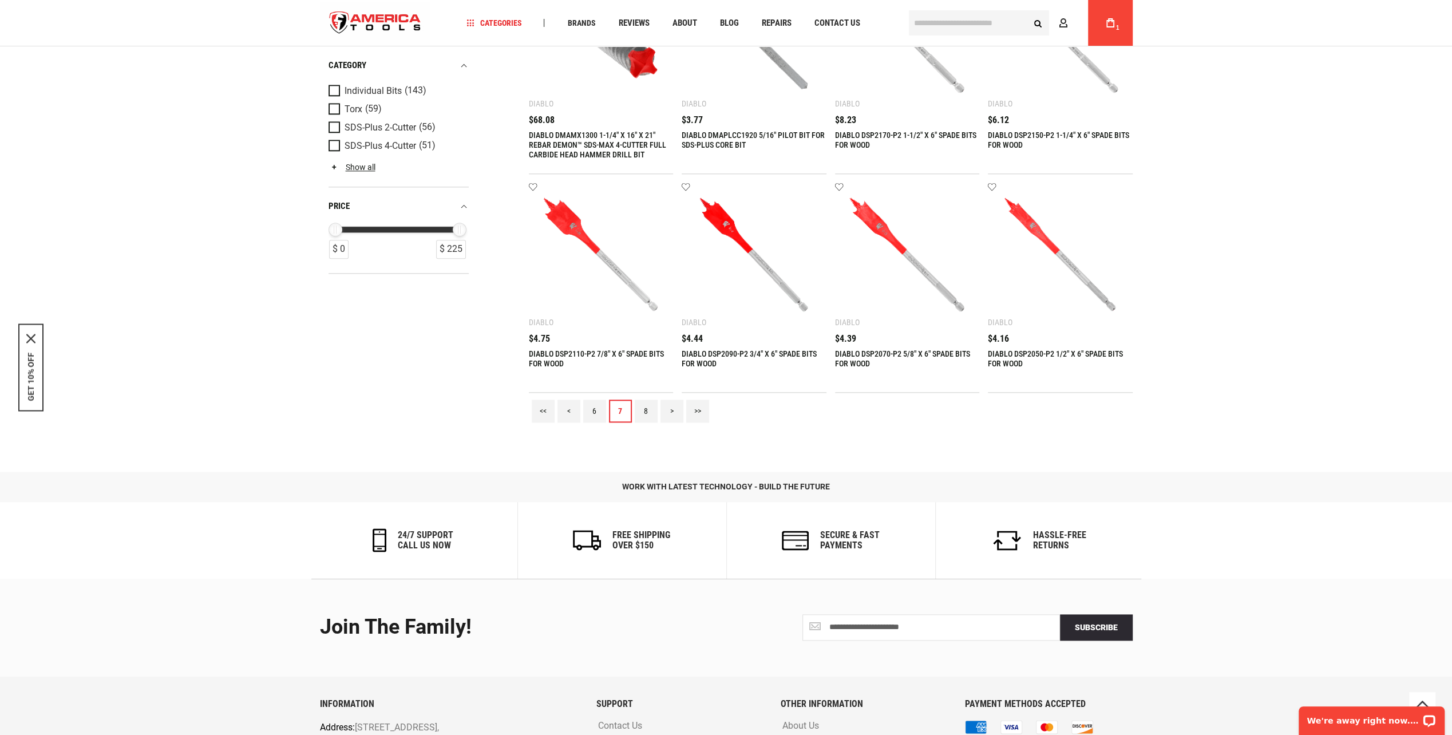
scroll to position [1260, 0]
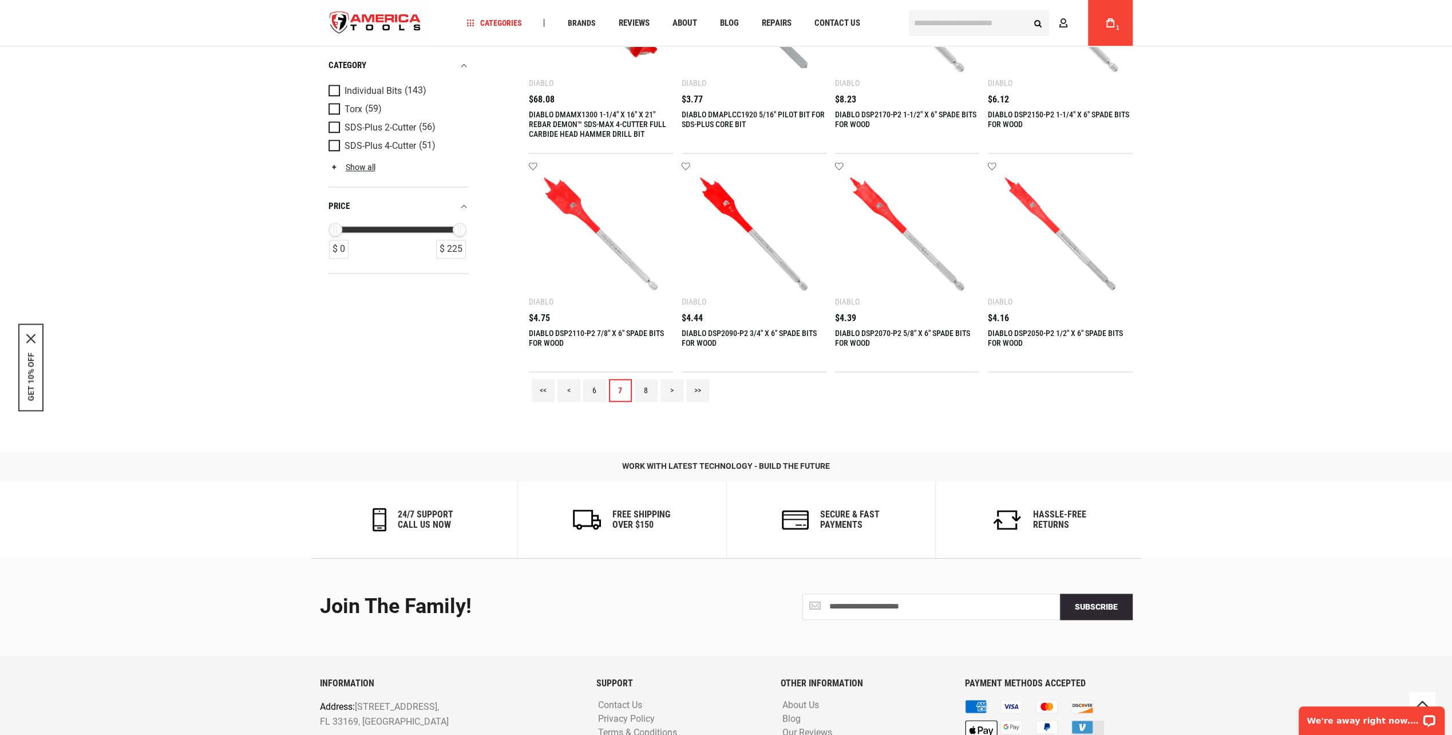
click at [643, 385] on link "8" at bounding box center [646, 390] width 23 height 23
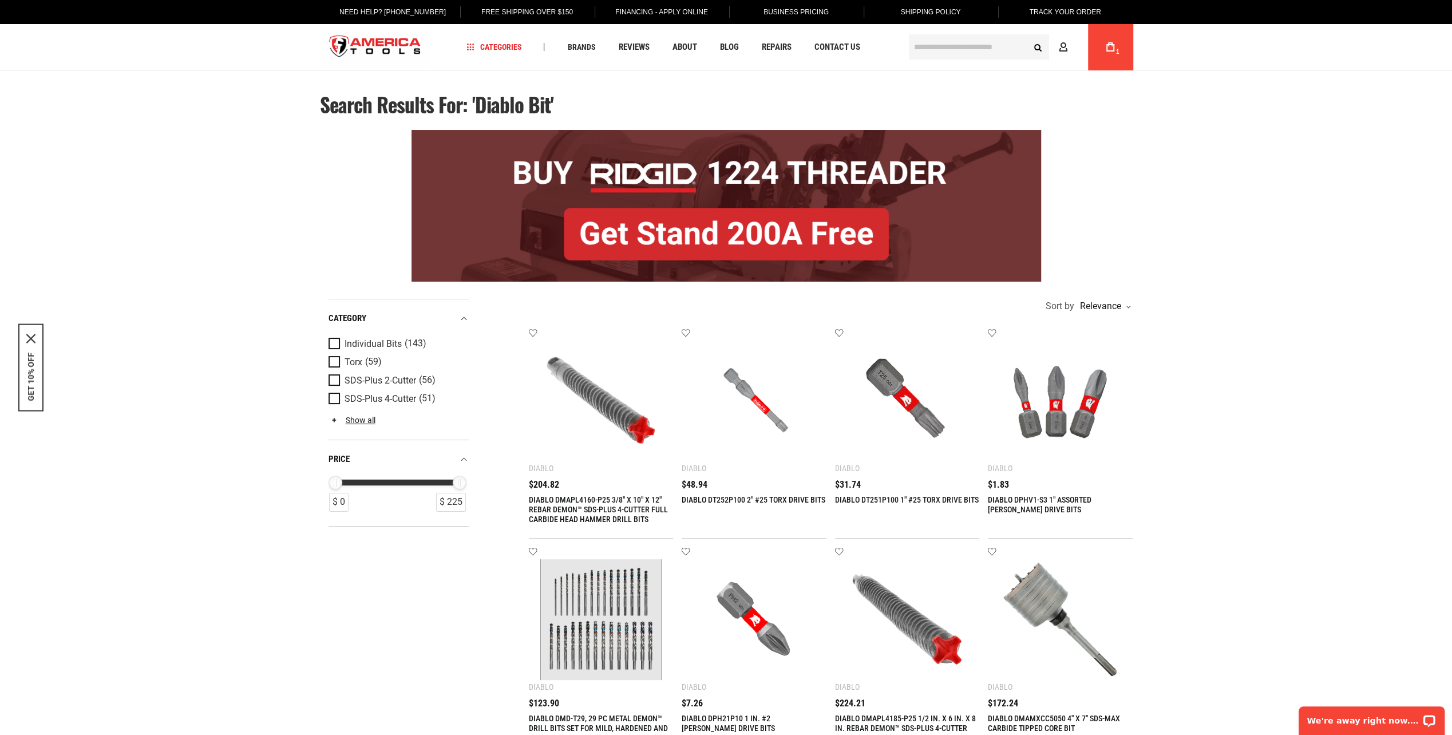
click at [1019, 497] on link "DIABLO DPHV1-S3 1" ASSORTED [PERSON_NAME] DRIVE BITS" at bounding box center [1040, 504] width 104 height 19
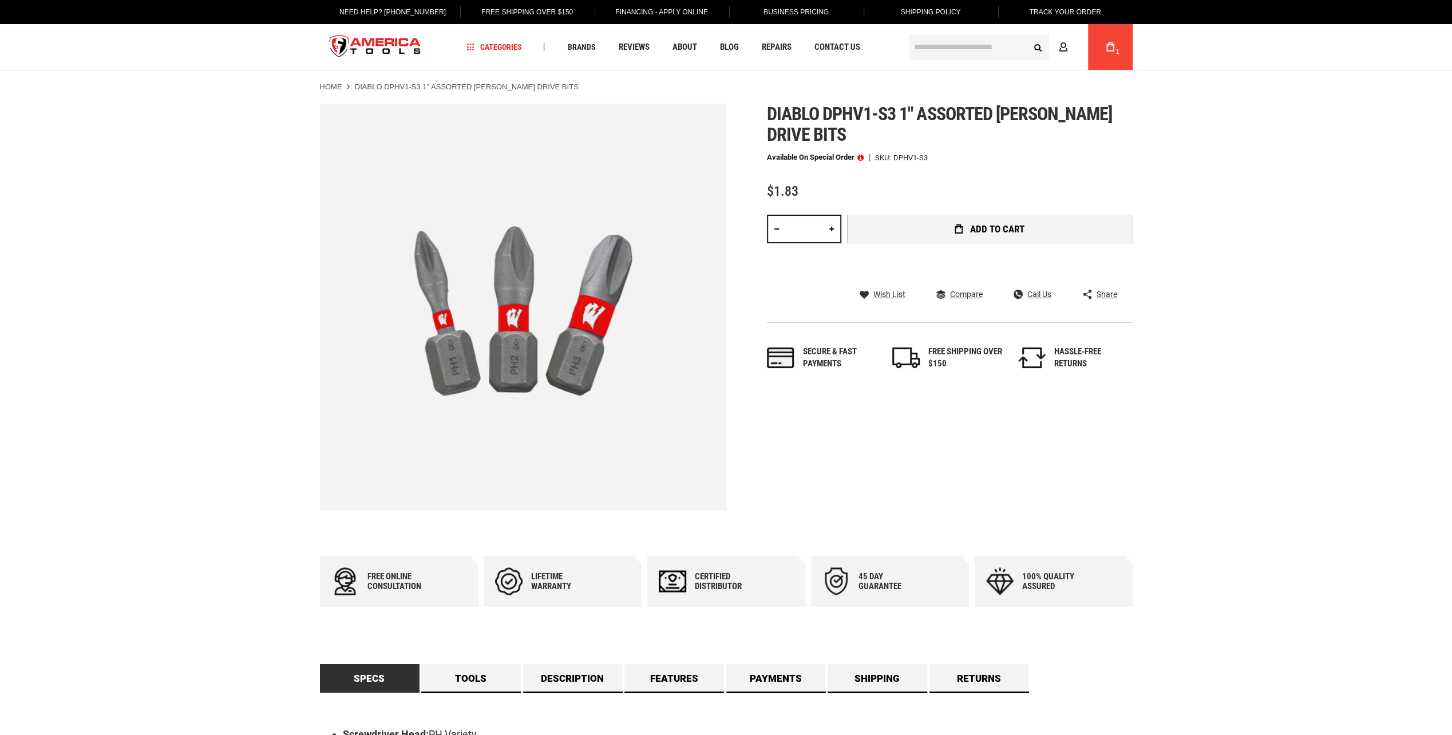
click at [1008, 231] on span "Add to Cart" at bounding box center [997, 229] width 54 height 10
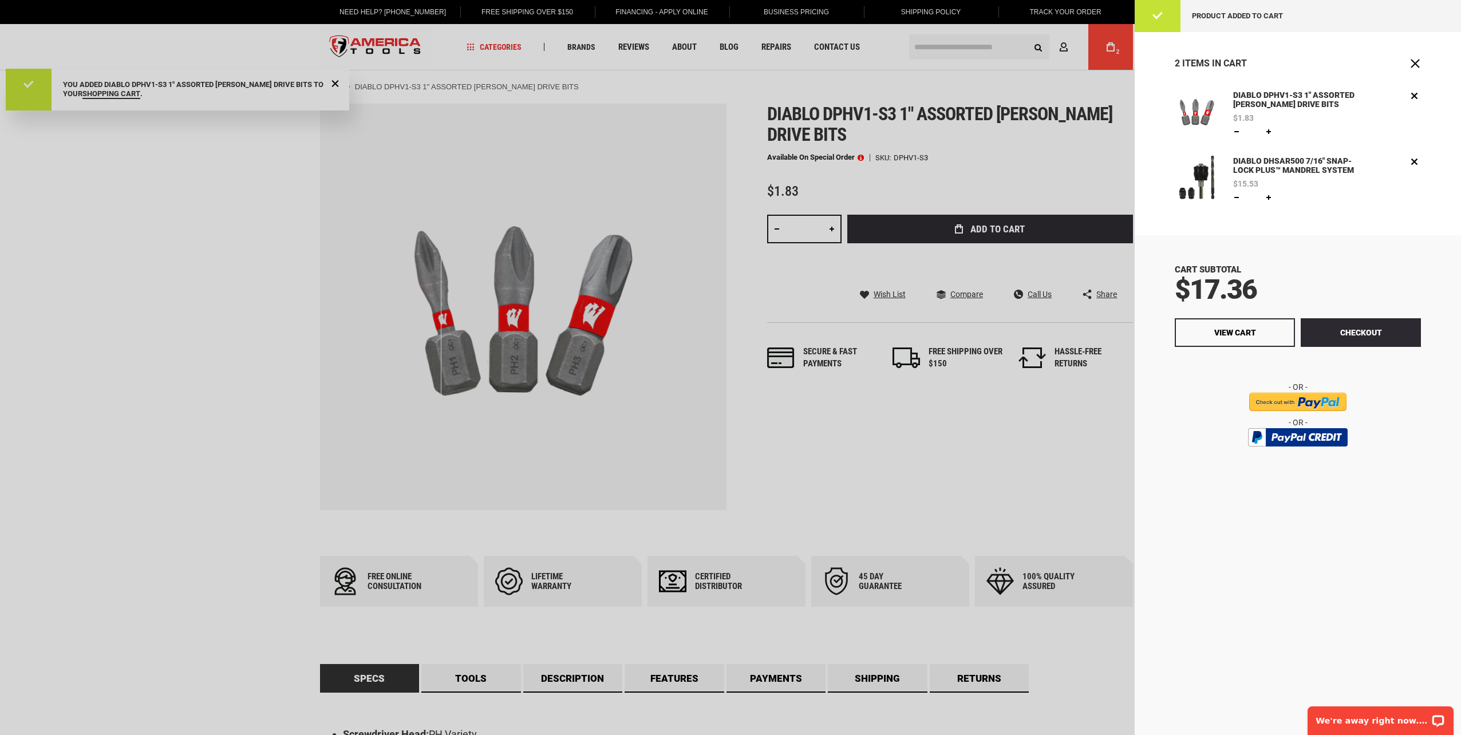
click at [289, 401] on div at bounding box center [730, 367] width 1461 height 735
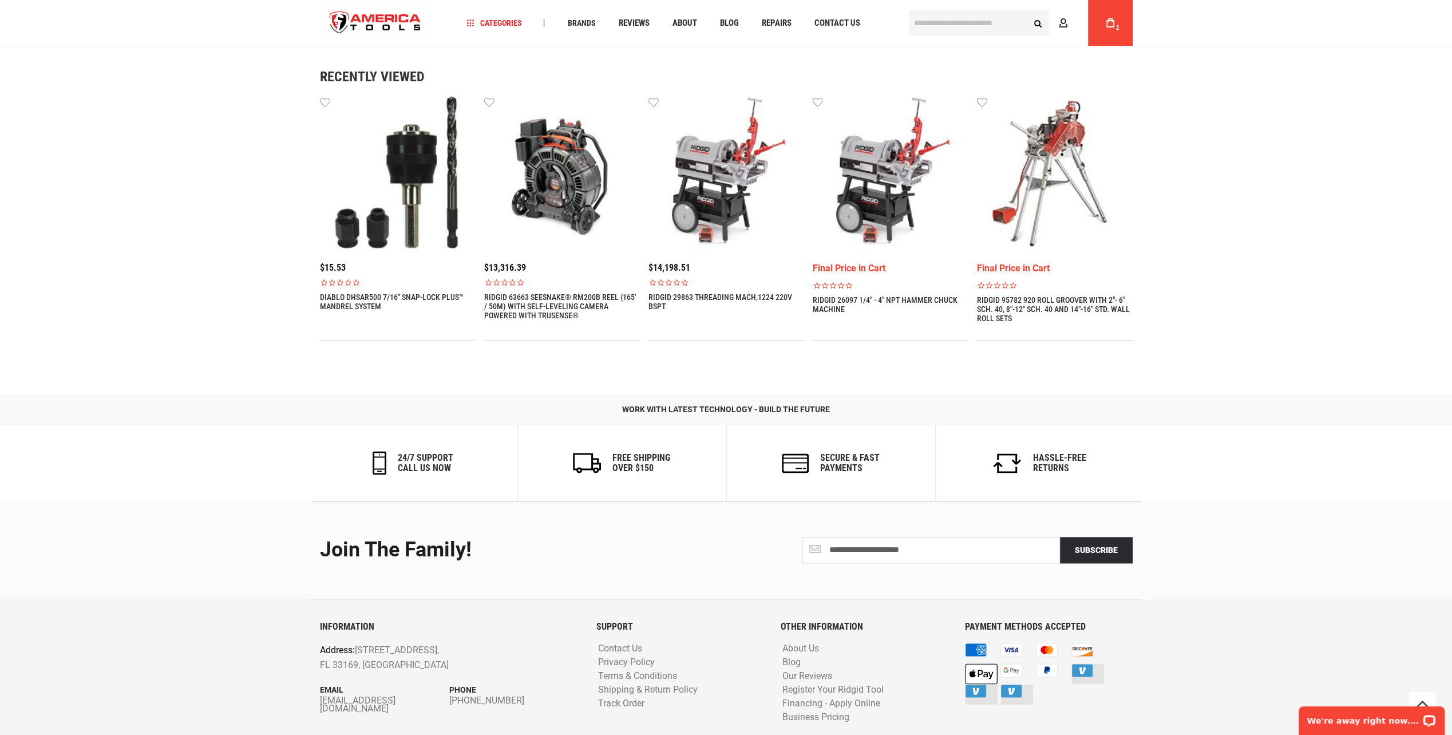
scroll to position [1312, 0]
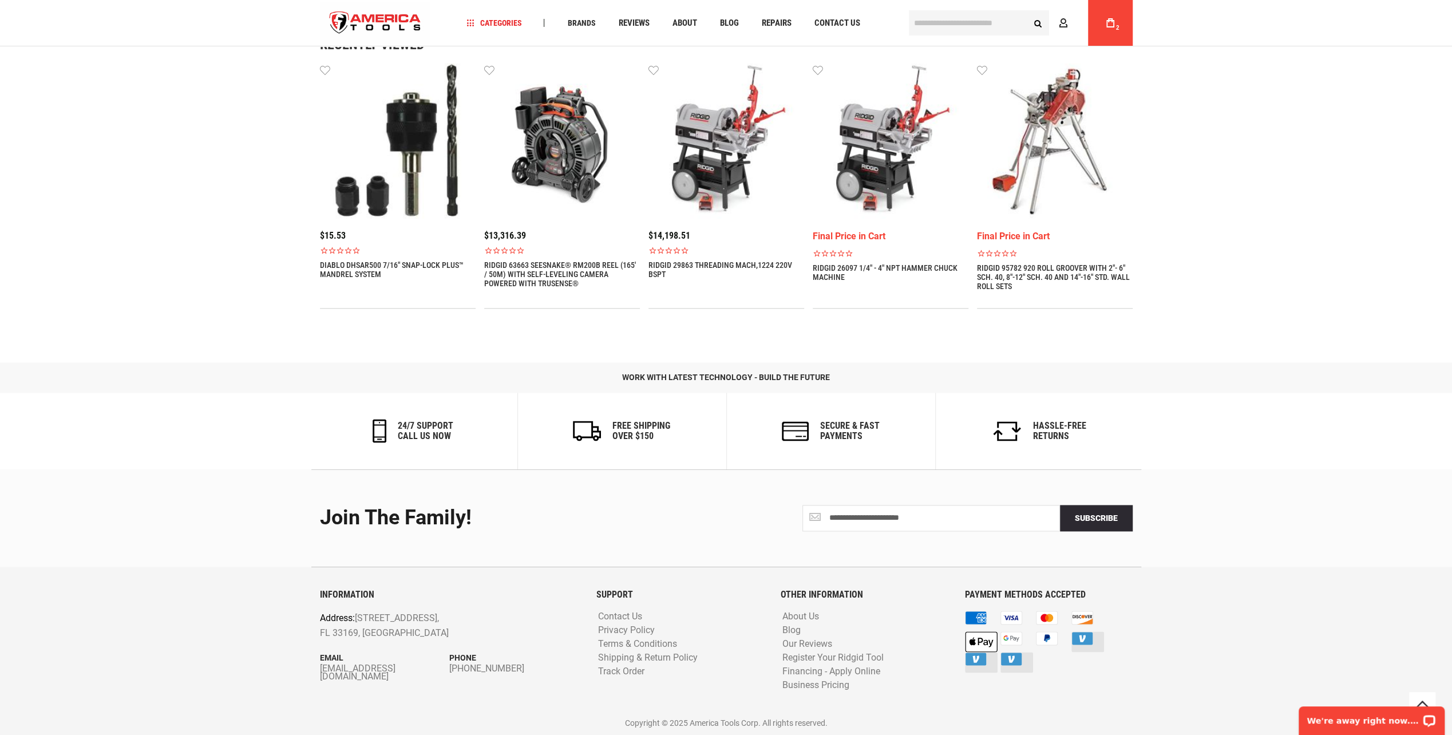
click at [358, 274] on link "DIABLO DHSAR500 7/16" SNAP-LOCK PLUS™ MANDREL SYSTEM" at bounding box center [398, 269] width 156 height 18
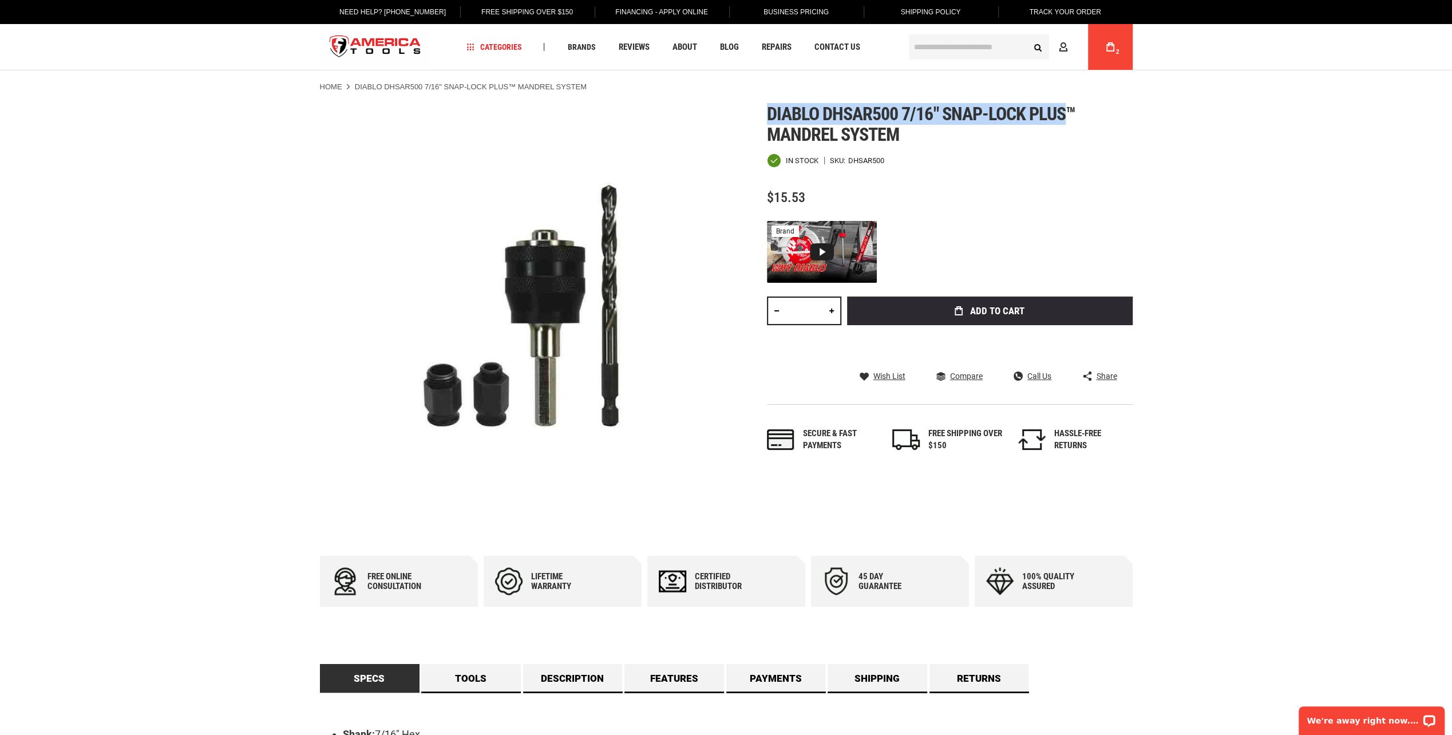
drag, startPoint x: 1064, startPoint y: 110, endPoint x: 759, endPoint y: 107, distance: 305.2
click at [759, 107] on div "Skip to the end of the images gallery Skip to the beginning of the images galle…" at bounding box center [726, 307] width 813 height 406
drag, startPoint x: 759, startPoint y: 107, endPoint x: 860, endPoint y: 114, distance: 101.6
copy span "Diablo dhsar500 7/16" snap-lock plus"
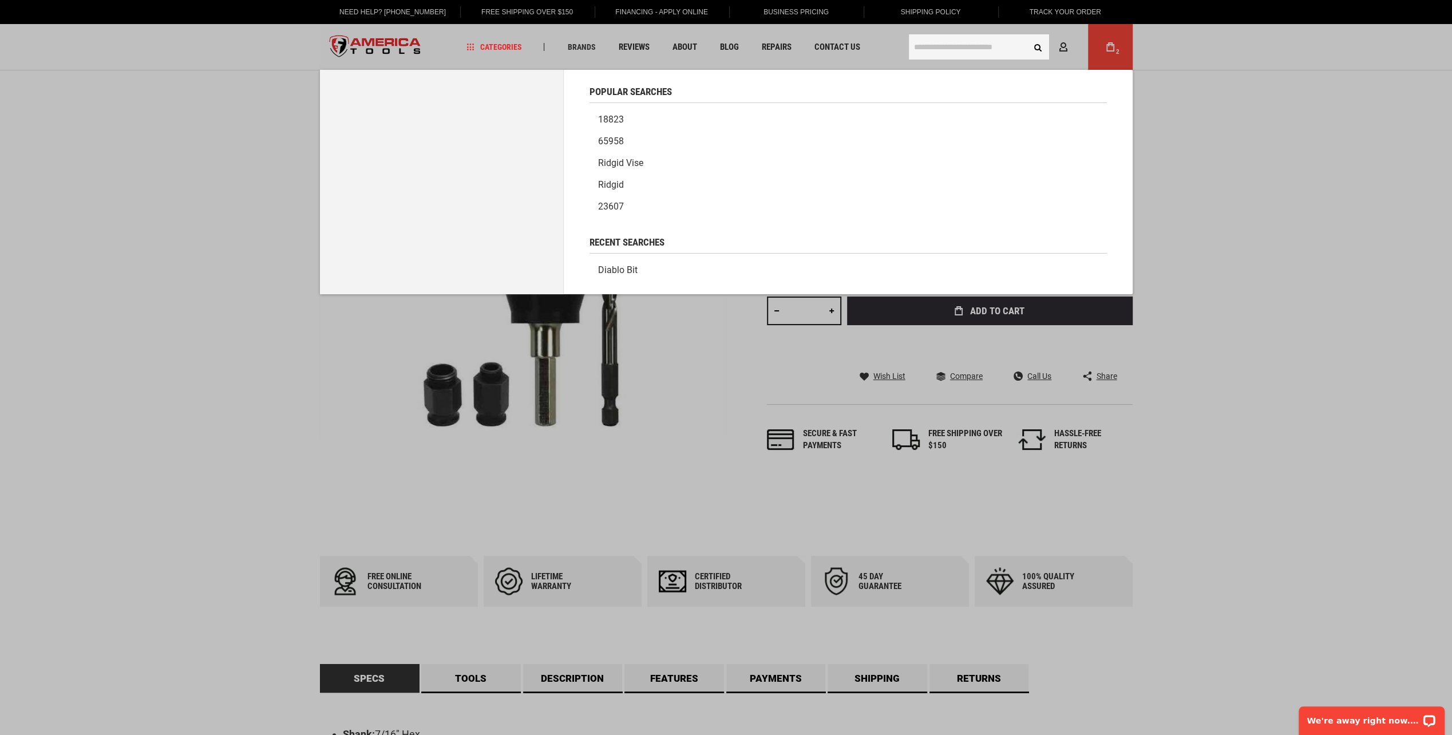
paste input "**********"
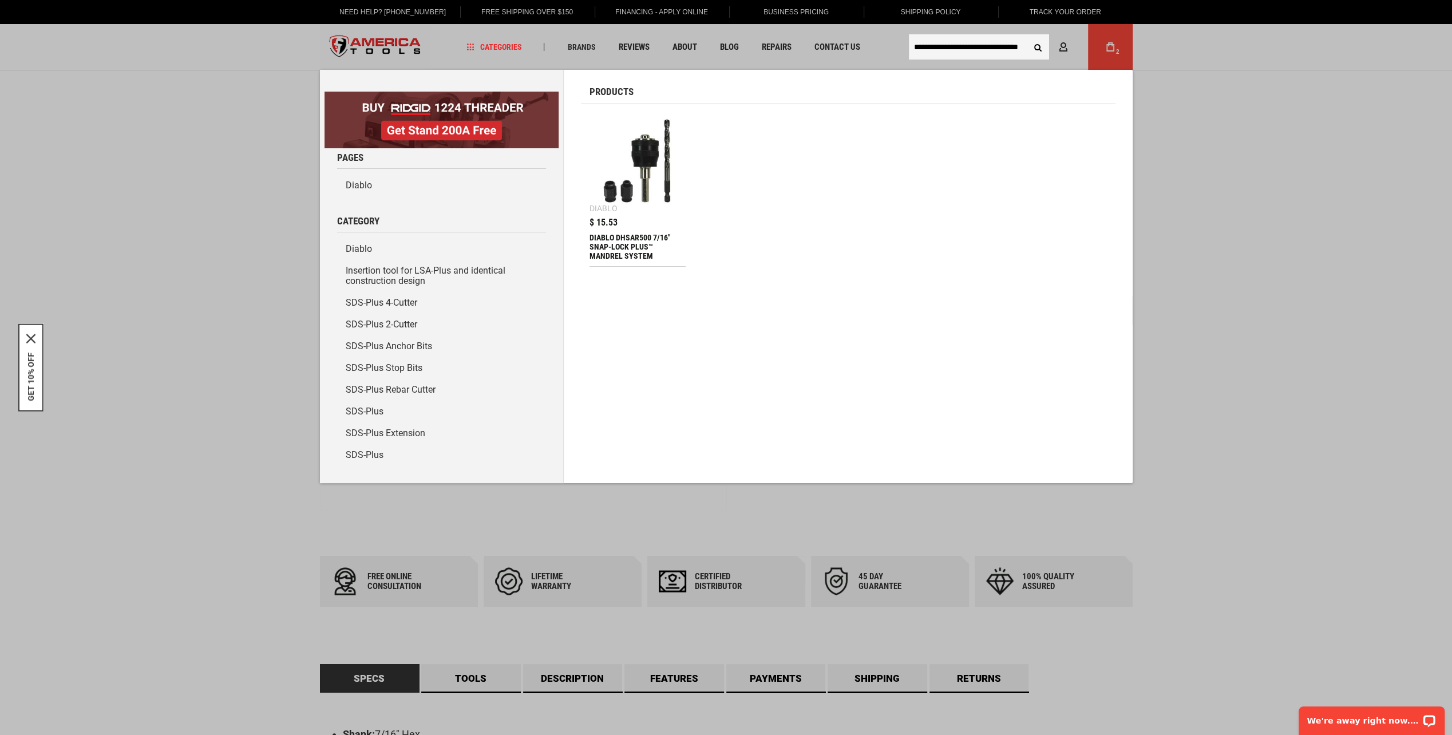
click at [981, 44] on input "**********" at bounding box center [979, 46] width 140 height 25
click at [980, 47] on input "**********" at bounding box center [979, 46] width 140 height 25
click at [976, 46] on input "**********" at bounding box center [979, 46] width 140 height 25
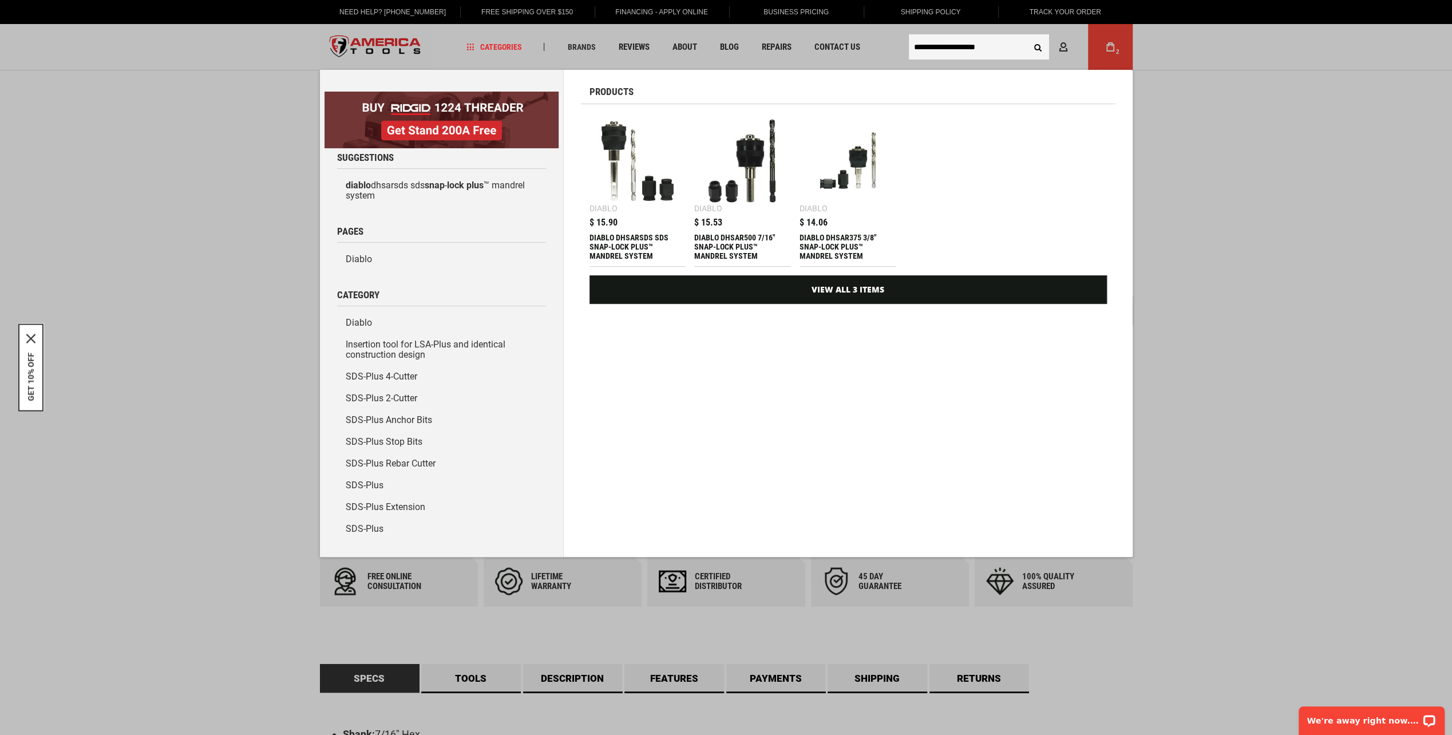
type input "**********"
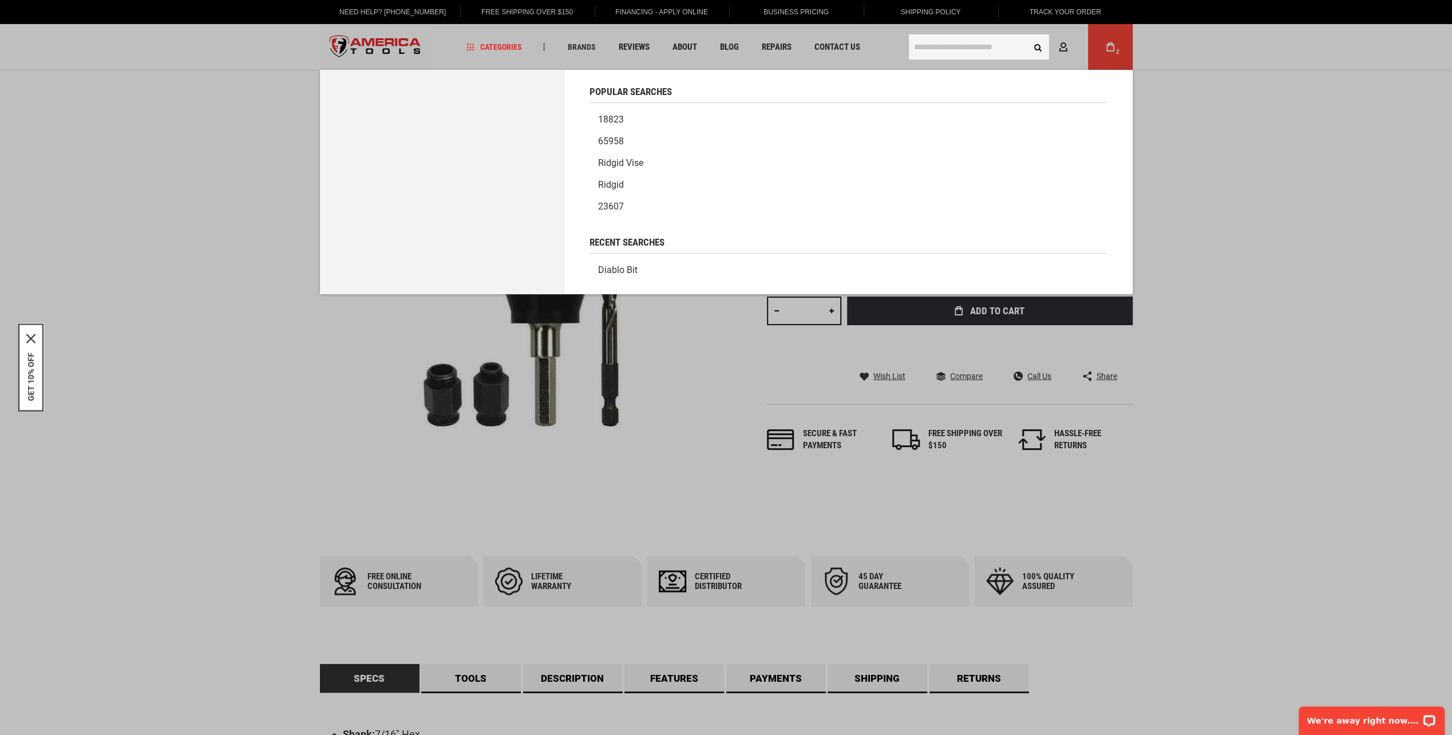
click at [996, 48] on input "text" at bounding box center [979, 46] width 140 height 25
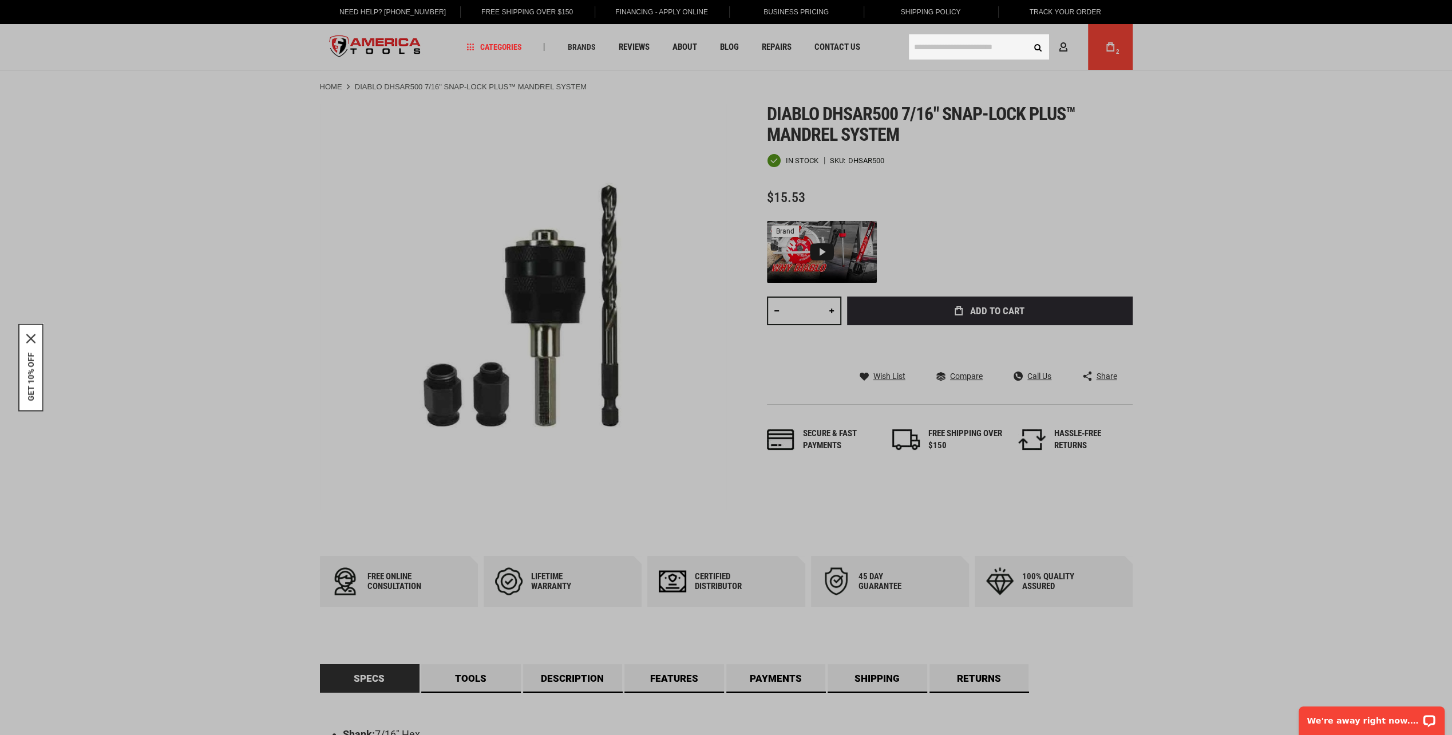
click at [927, 48] on input "text" at bounding box center [979, 46] width 140 height 25
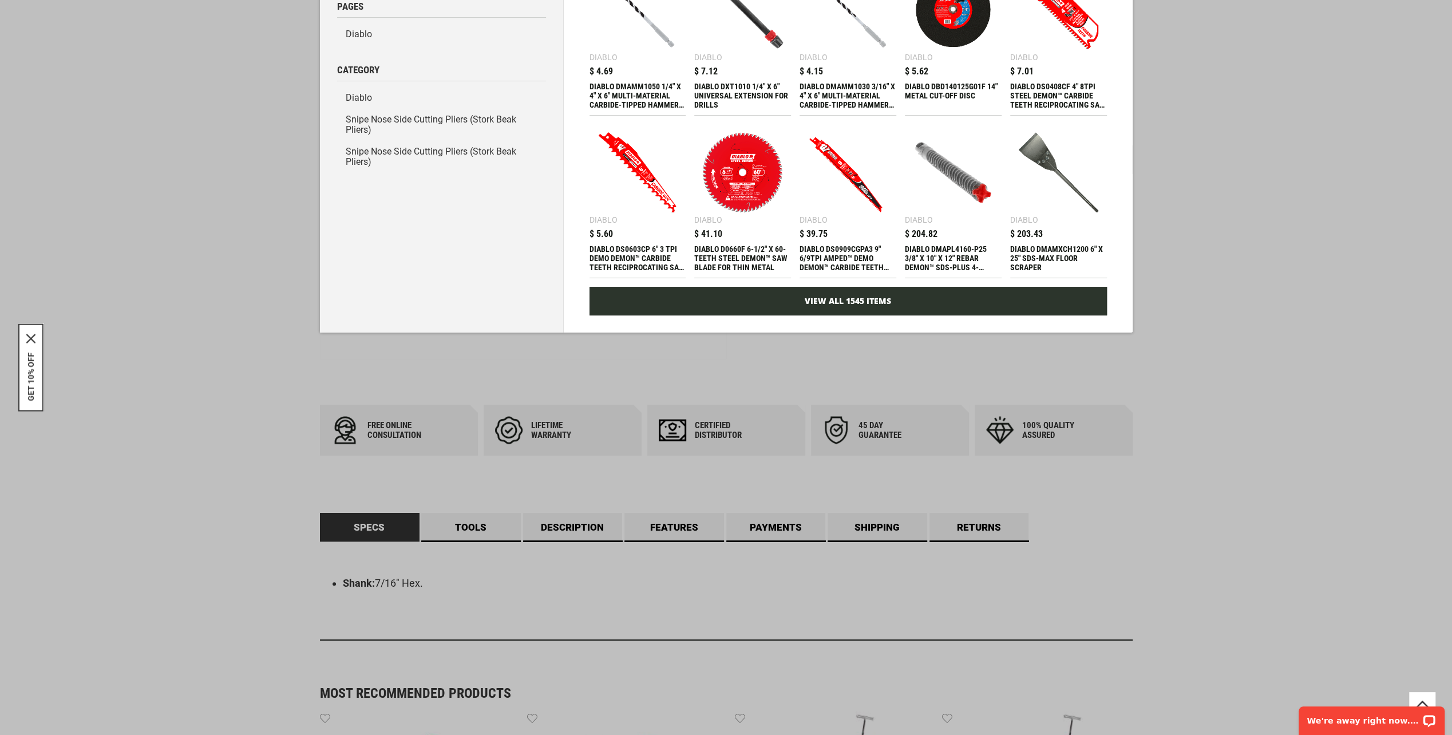
scroll to position [172, 0]
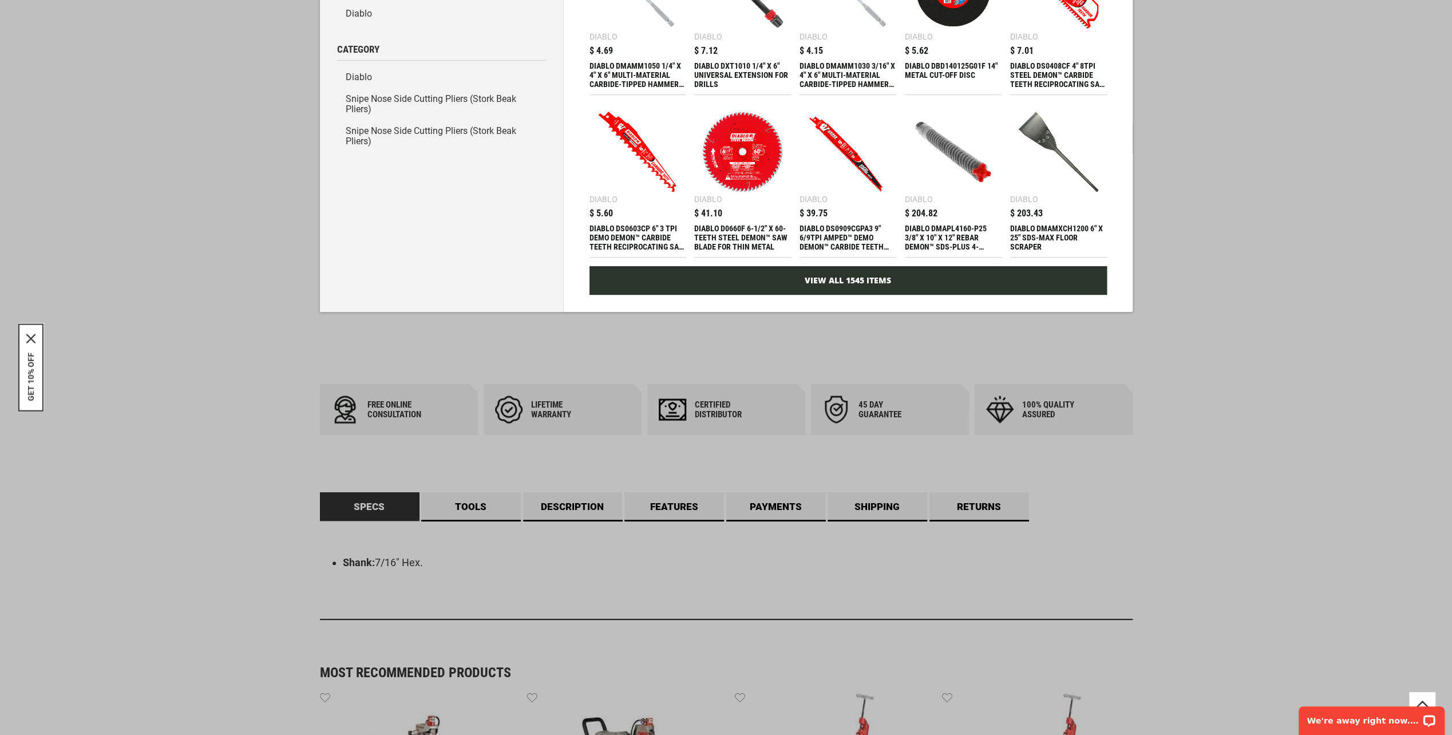
type input "**********"
click at [878, 280] on link "View All 1545 Items" at bounding box center [849, 280] width 518 height 29
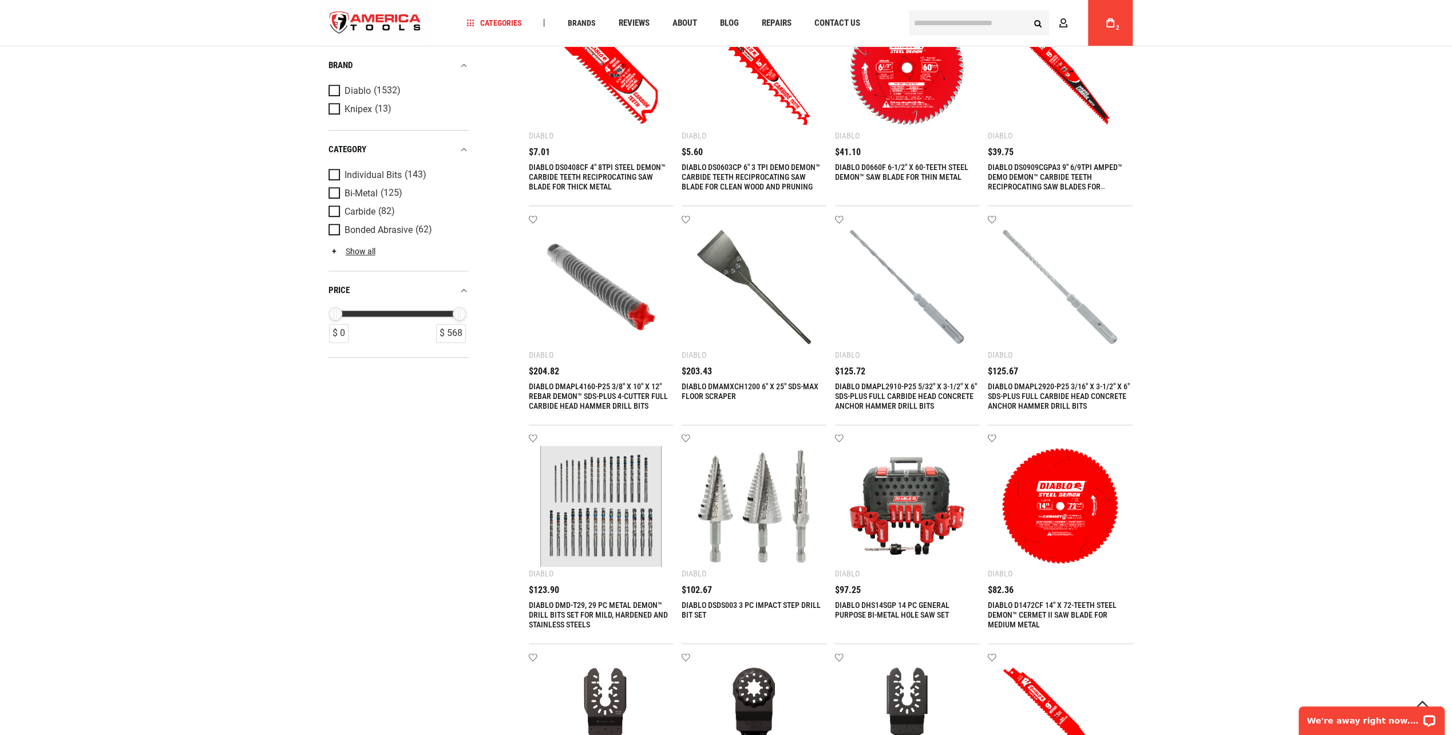
scroll to position [573, 0]
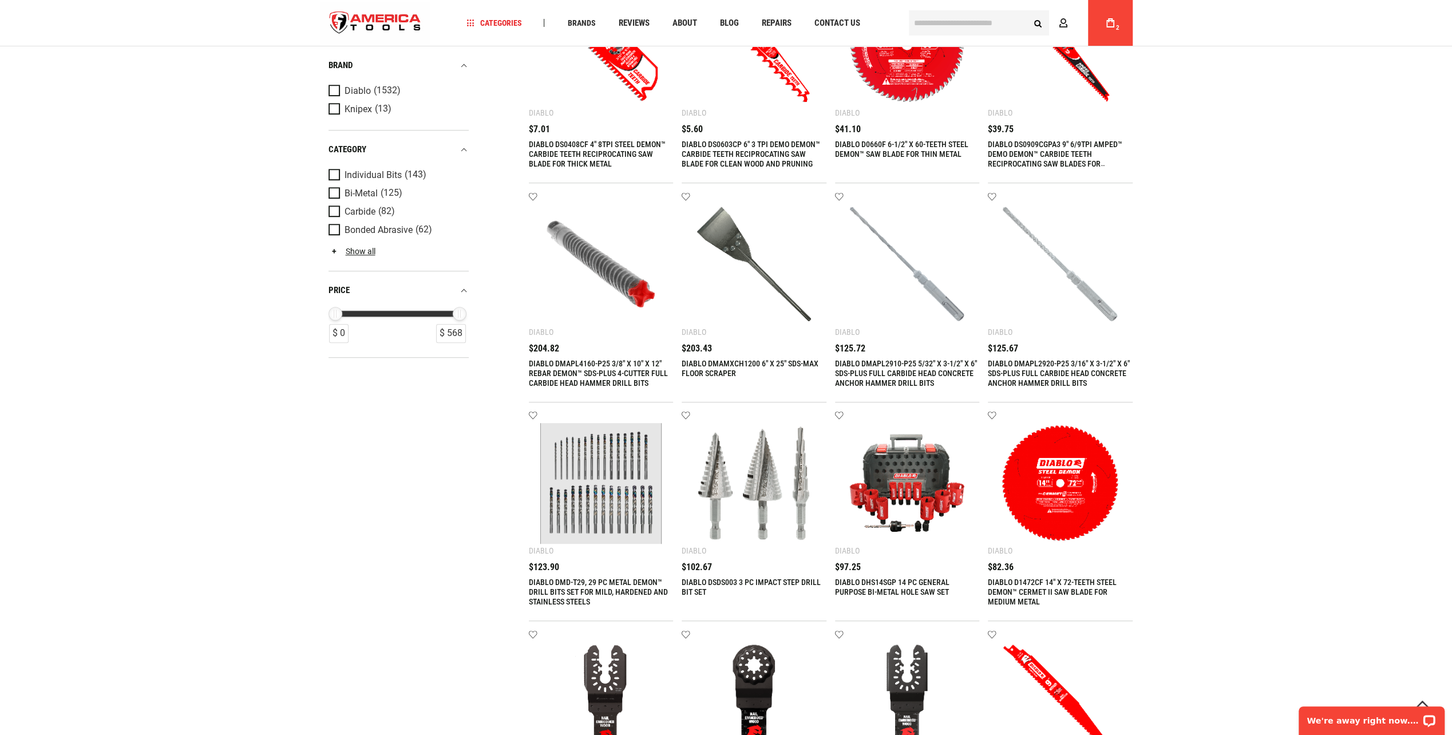
click at [906, 487] on img at bounding box center [908, 484] width 122 height 122
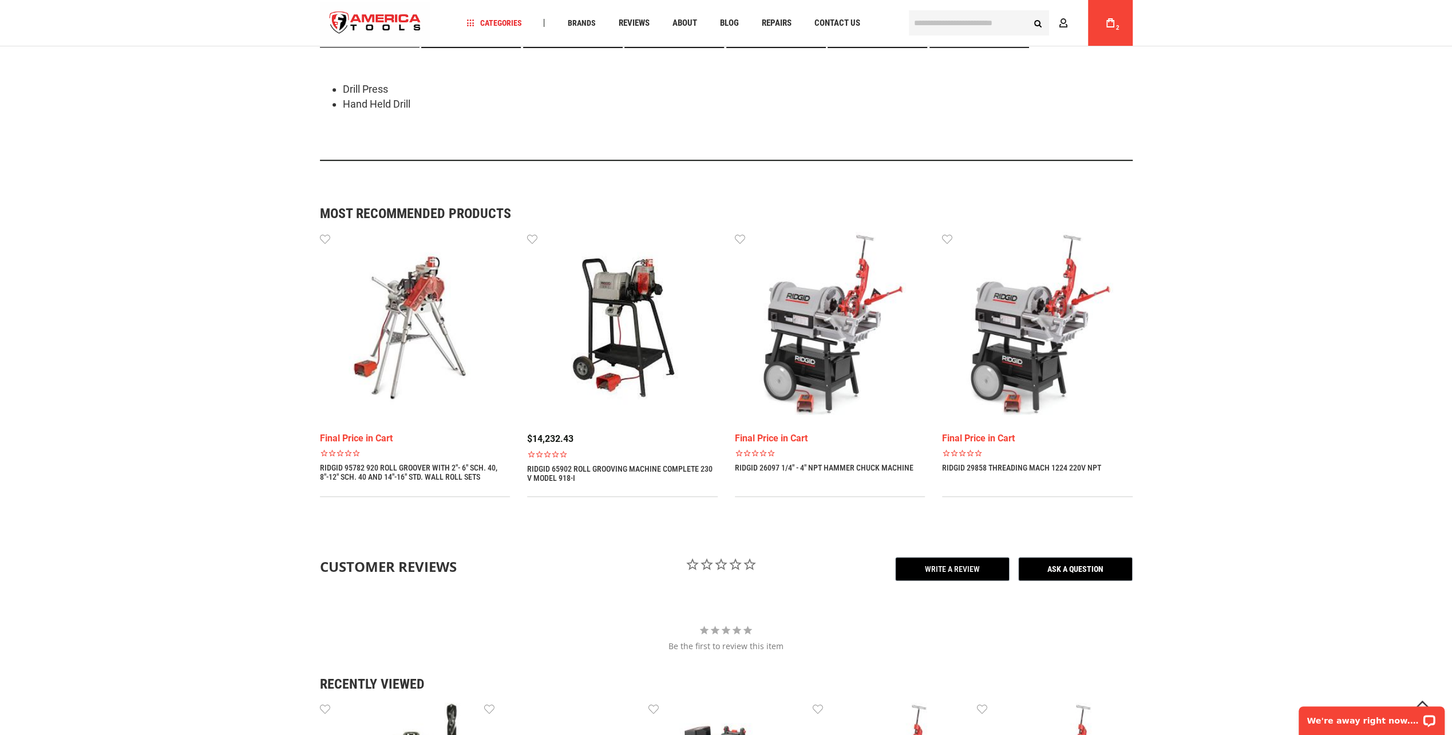
scroll to position [596, 0]
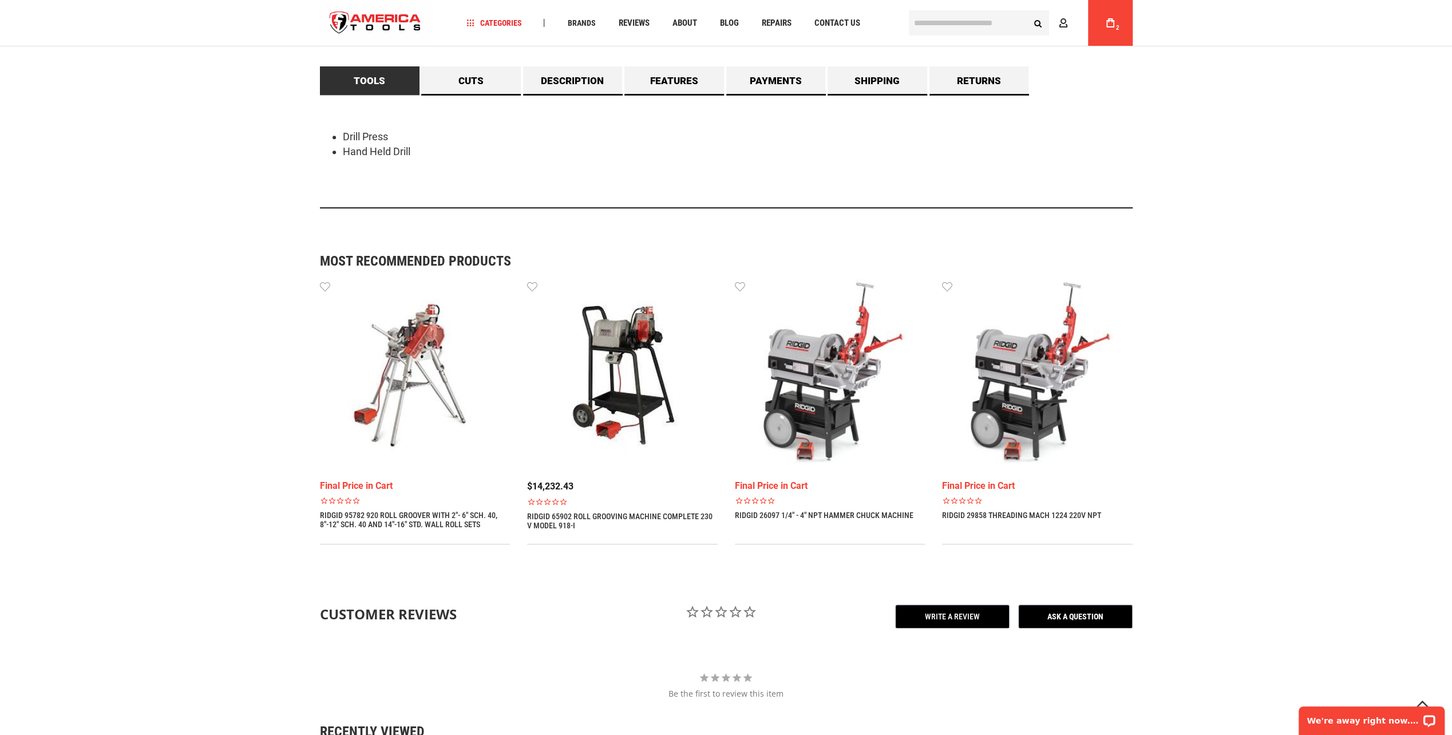
click at [967, 17] on input "text" at bounding box center [979, 22] width 140 height 25
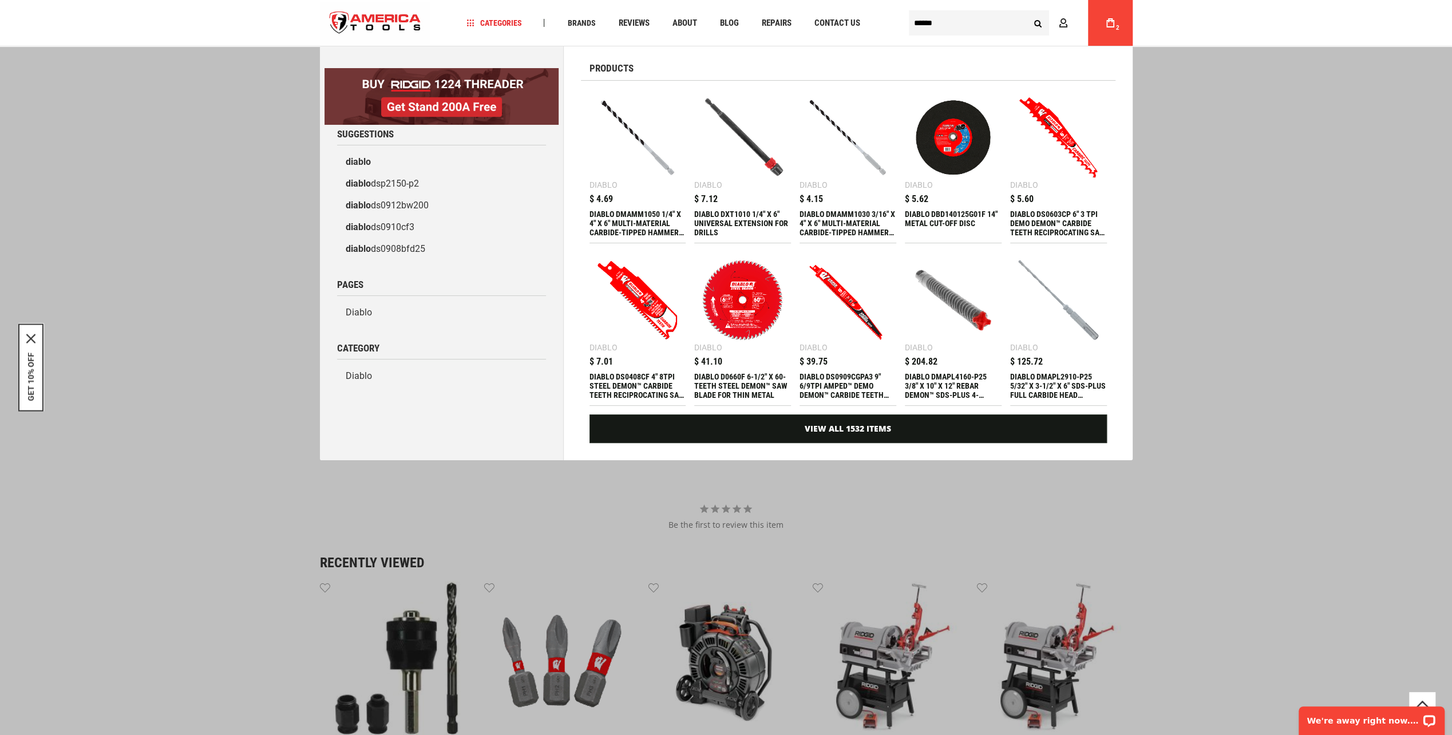
scroll to position [768, 0]
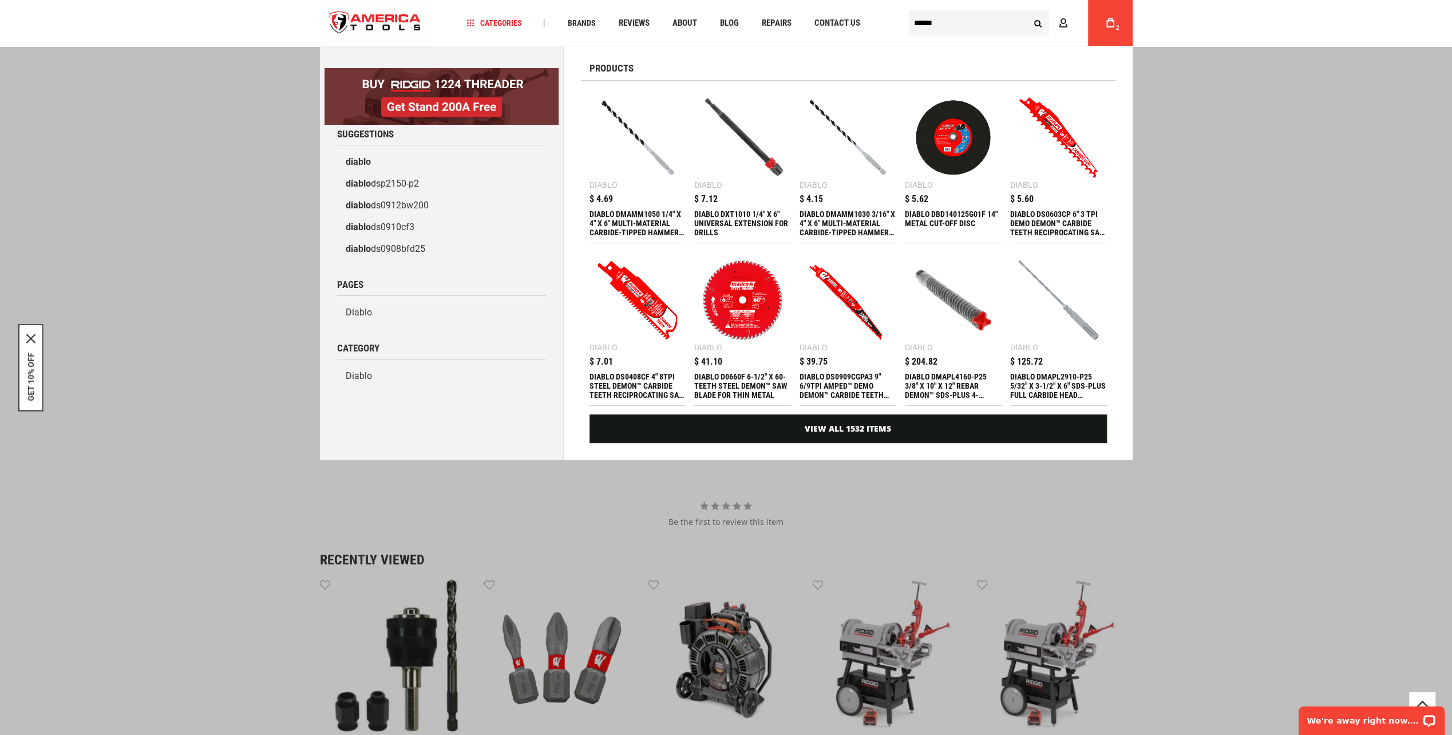
type input "******"
click at [864, 384] on div "DIABLO DS0909CGPA3 9" 6/9TPI AMPED™ DEMO DEMON™ CARBIDE TEETH RECIPROCATING SAW…" at bounding box center [848, 385] width 97 height 27
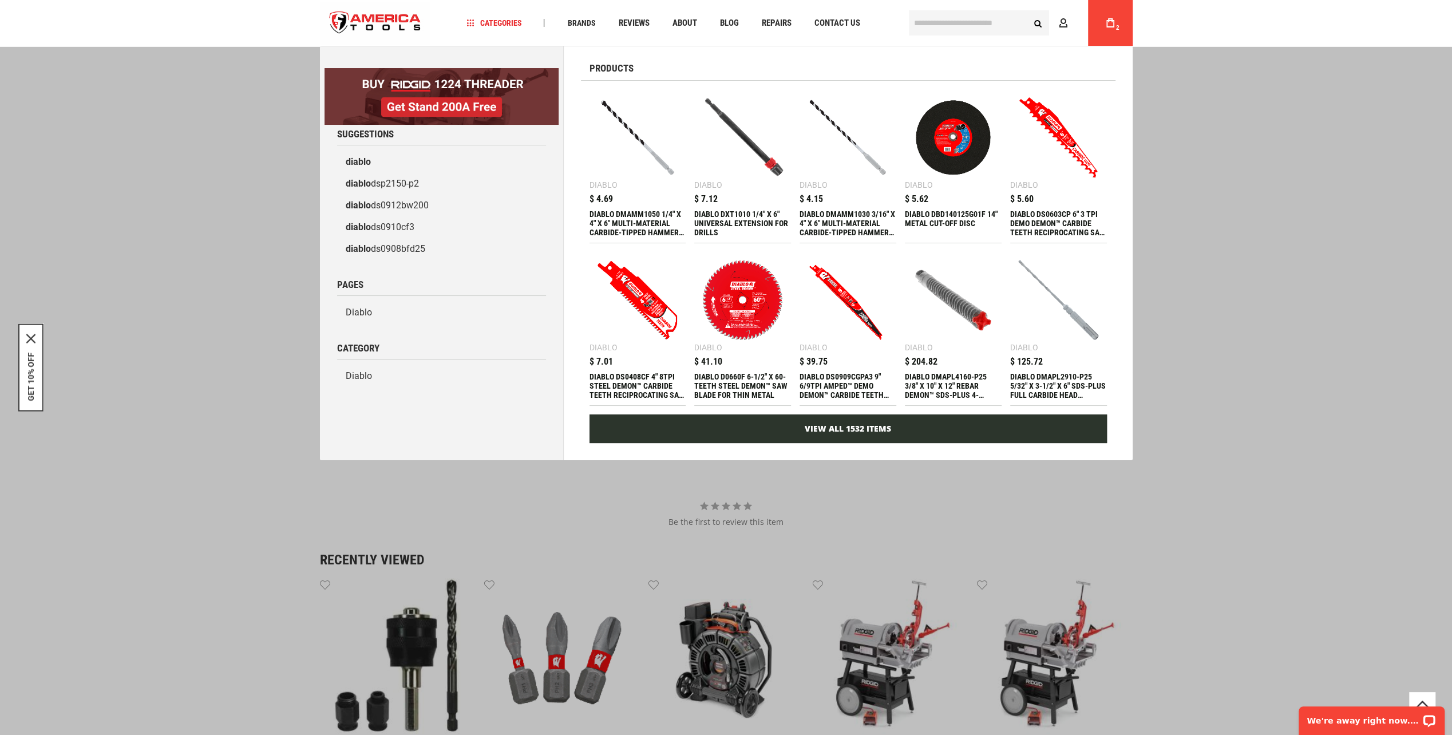
click at [856, 435] on link "View All 1532 Items" at bounding box center [849, 429] width 518 height 29
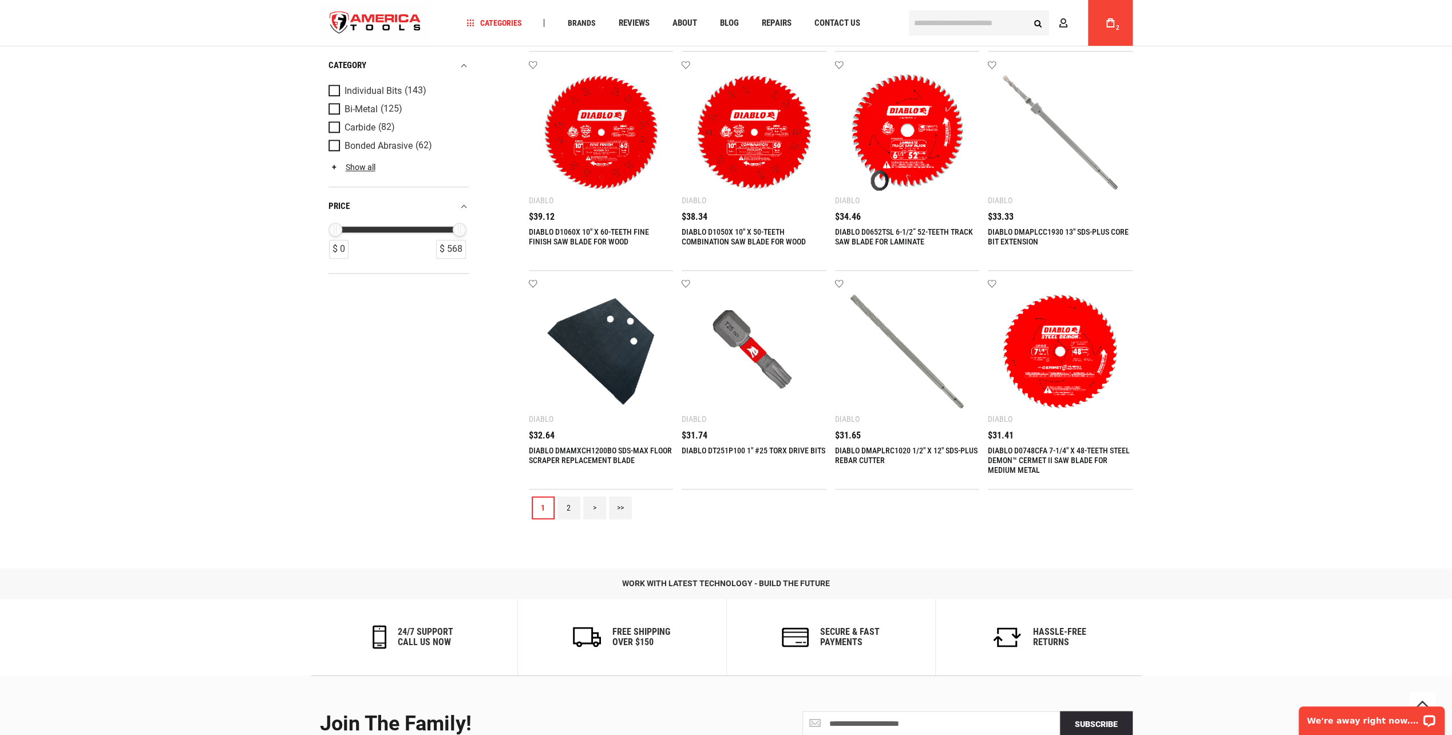
scroll to position [1031, 0]
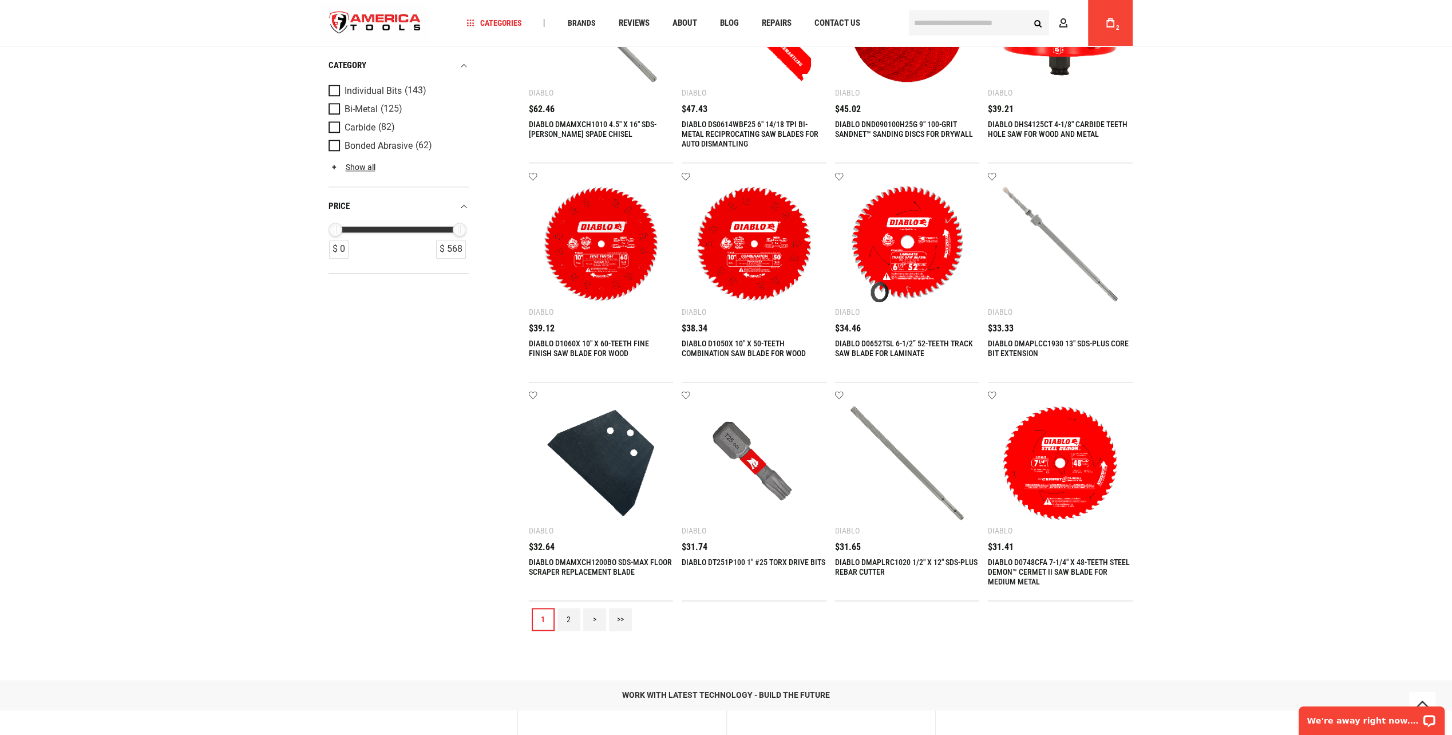
click at [1059, 117] on div "DIABLO DHS4125CT 4-1/8" CARBIDE TEETH HOLE SAW FOR WOOD AND METAL $39.21" at bounding box center [1060, 128] width 145 height 46
click at [1052, 129] on link "DIABLO DHS4125CT 4-1/8" CARBIDE TEETH HOLE SAW FOR WOOD AND METAL" at bounding box center [1058, 129] width 140 height 19
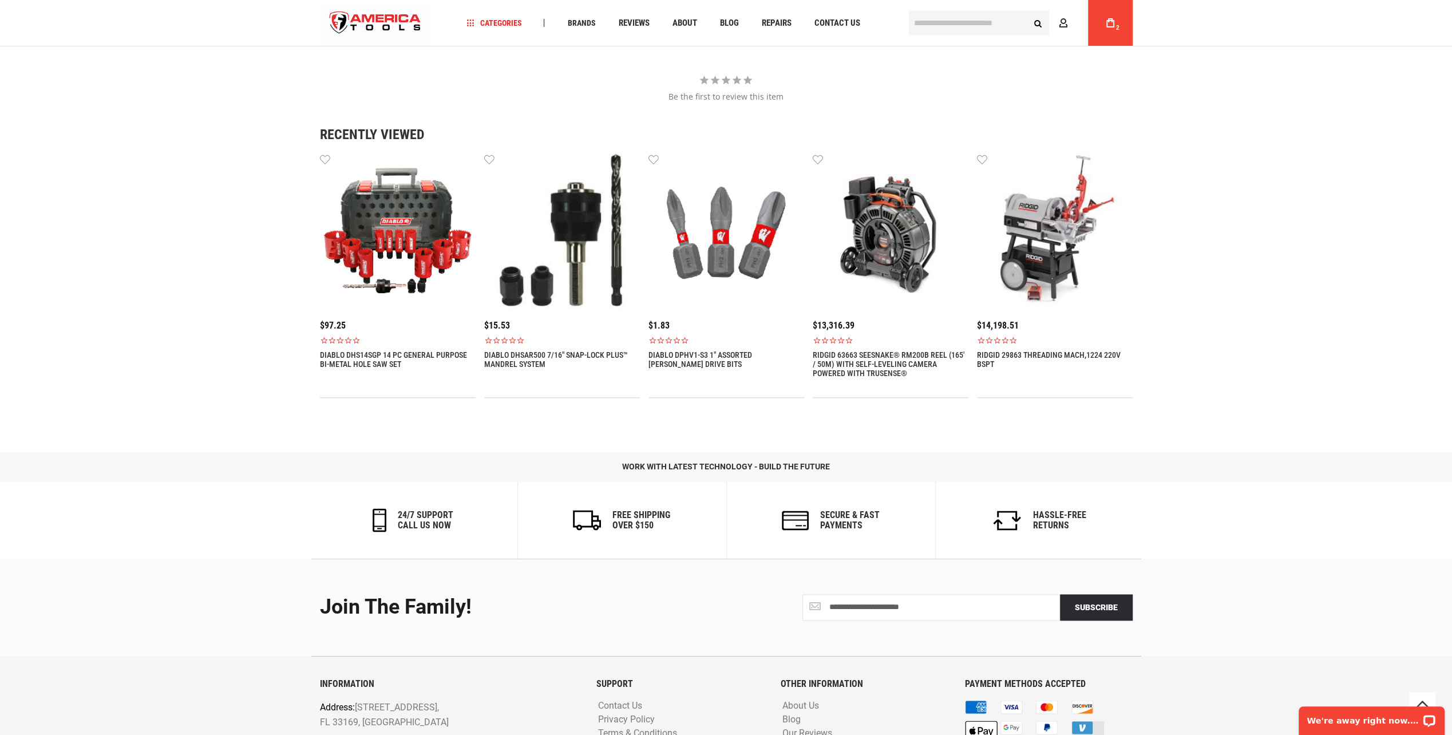
scroll to position [1260, 0]
